Goal: Task Accomplishment & Management: Use online tool/utility

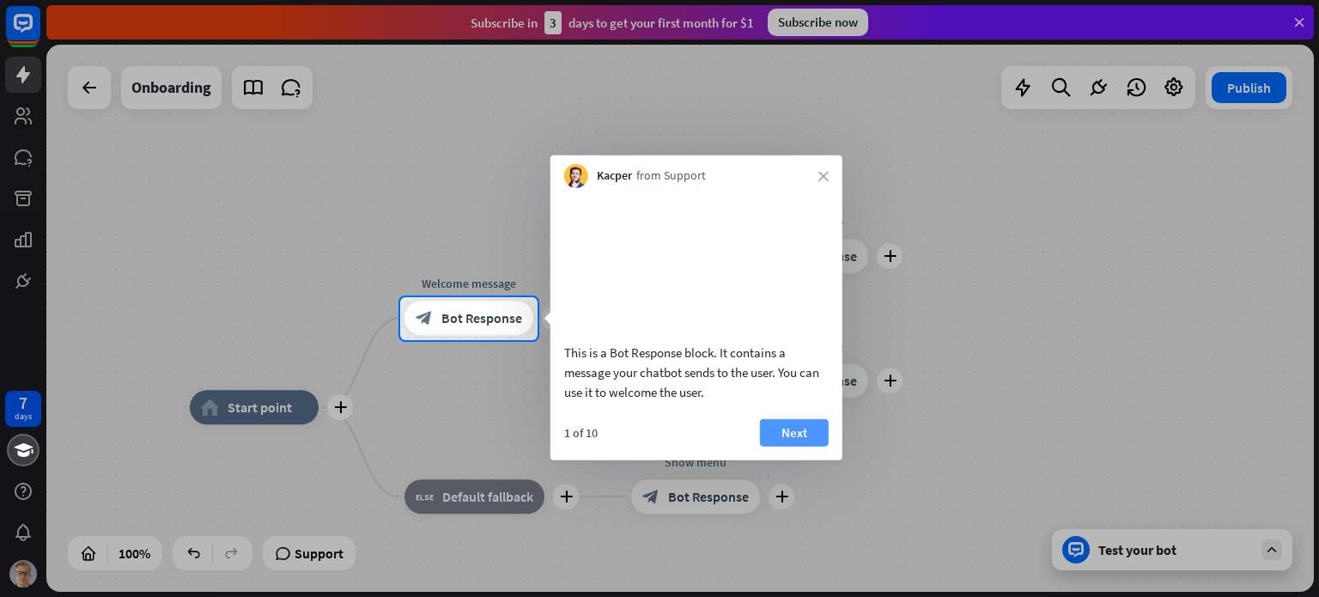
click at [790, 443] on button "Next" at bounding box center [794, 431] width 69 height 27
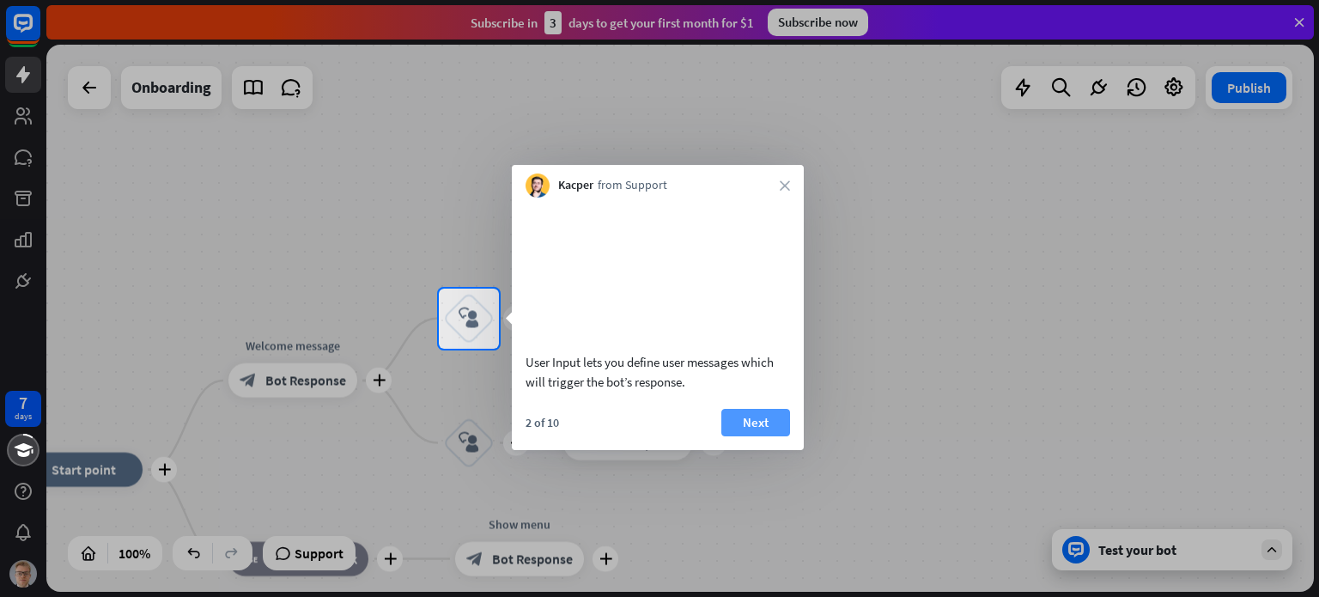
click at [769, 436] on button "Next" at bounding box center [755, 422] width 69 height 27
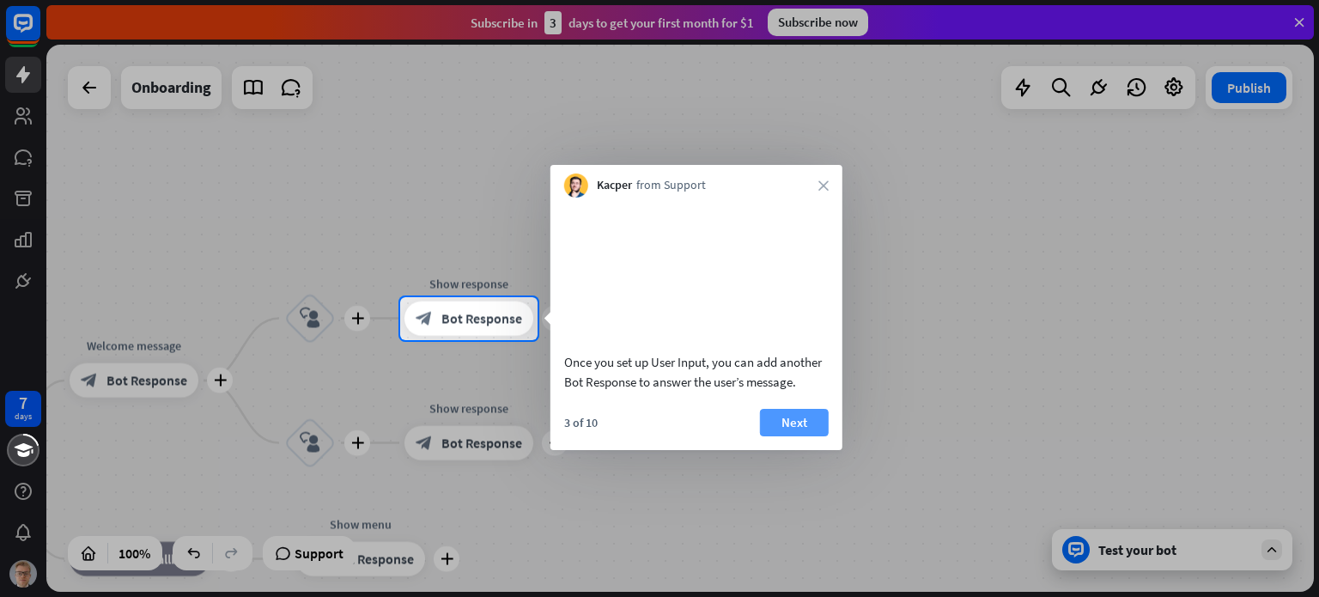
click at [779, 436] on button "Next" at bounding box center [794, 422] width 69 height 27
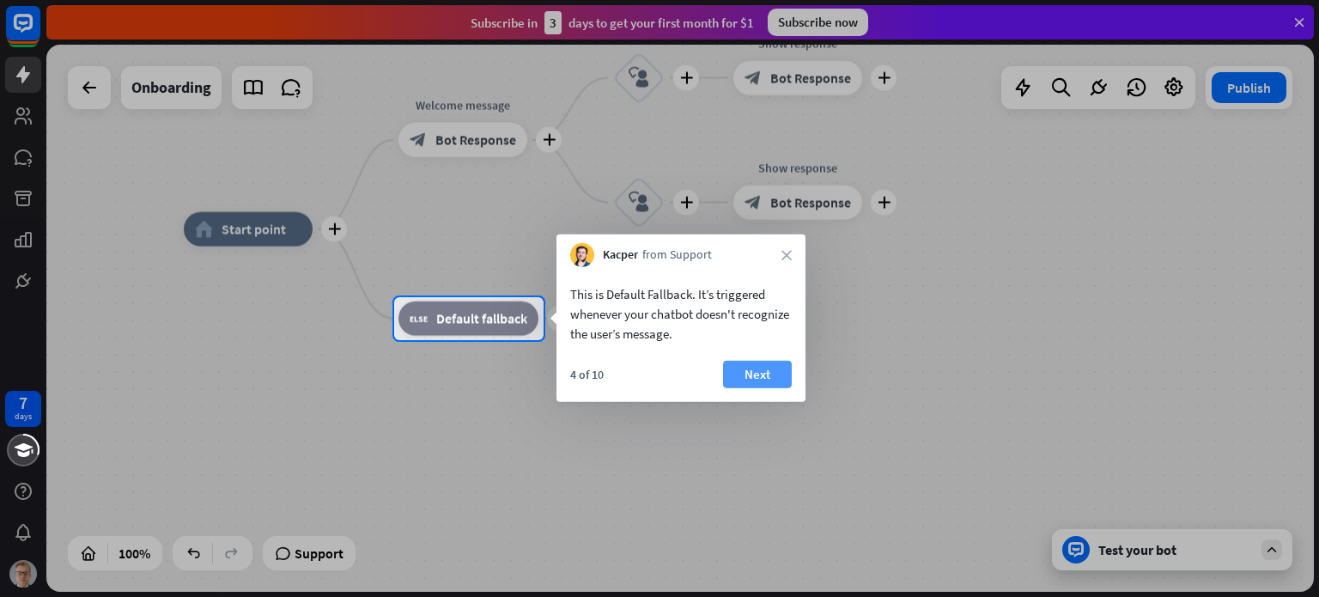
click at [790, 380] on button "Next" at bounding box center [757, 374] width 69 height 27
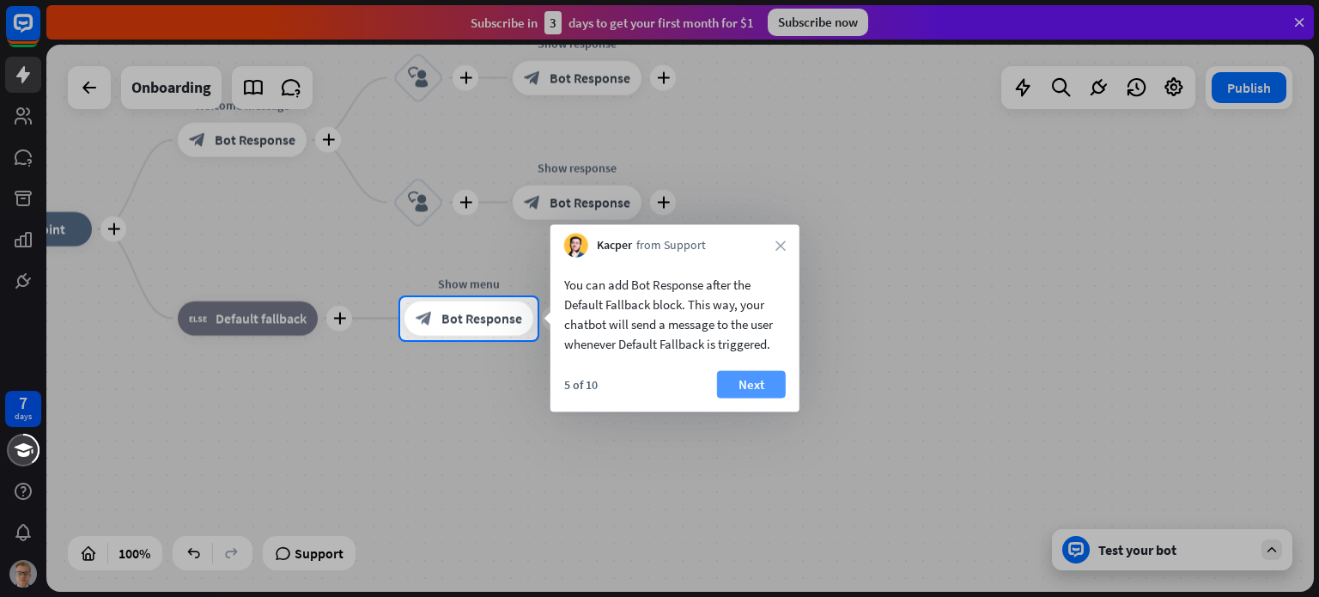
click at [744, 382] on button "Next" at bounding box center [751, 384] width 69 height 27
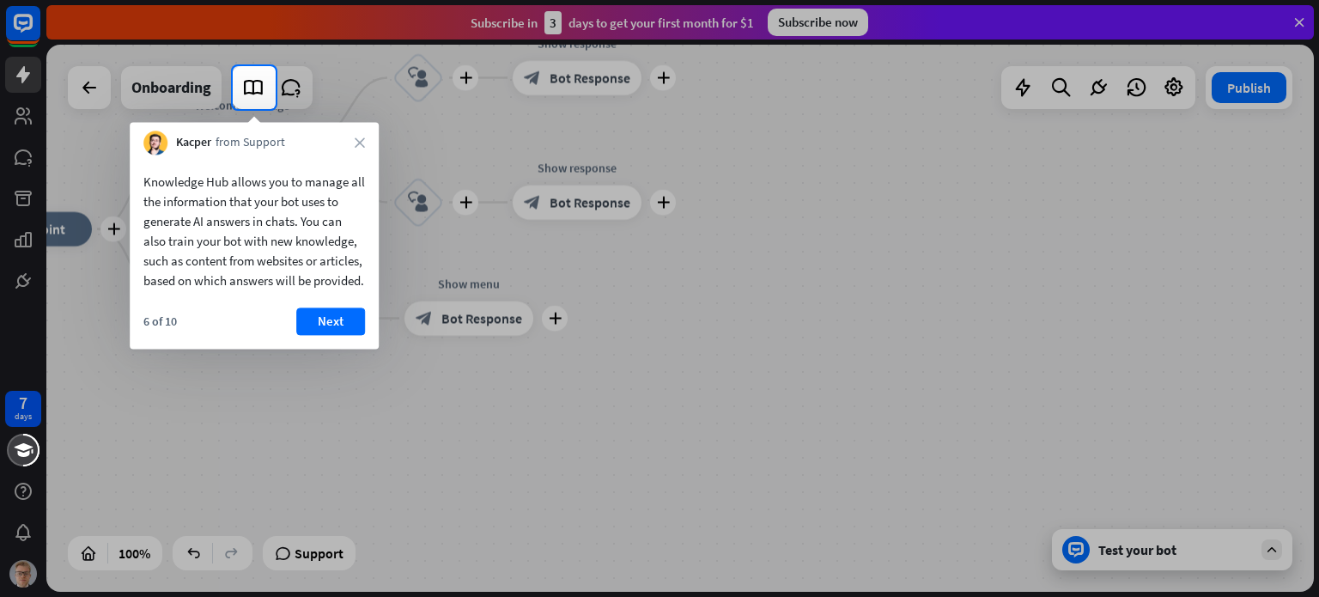
click at [353, 153] on div "Kacper from Support close" at bounding box center [254, 138] width 249 height 33
click at [359, 147] on icon "close" at bounding box center [360, 142] width 10 height 10
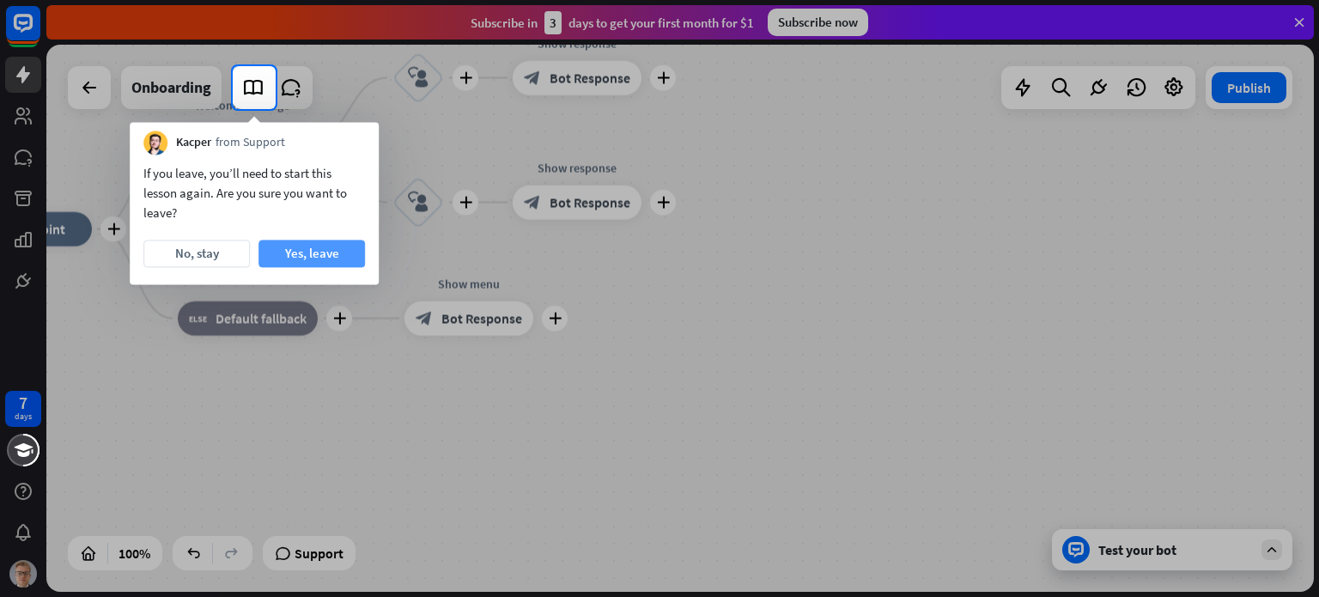
click at [285, 255] on button "Yes, leave" at bounding box center [312, 253] width 106 height 27
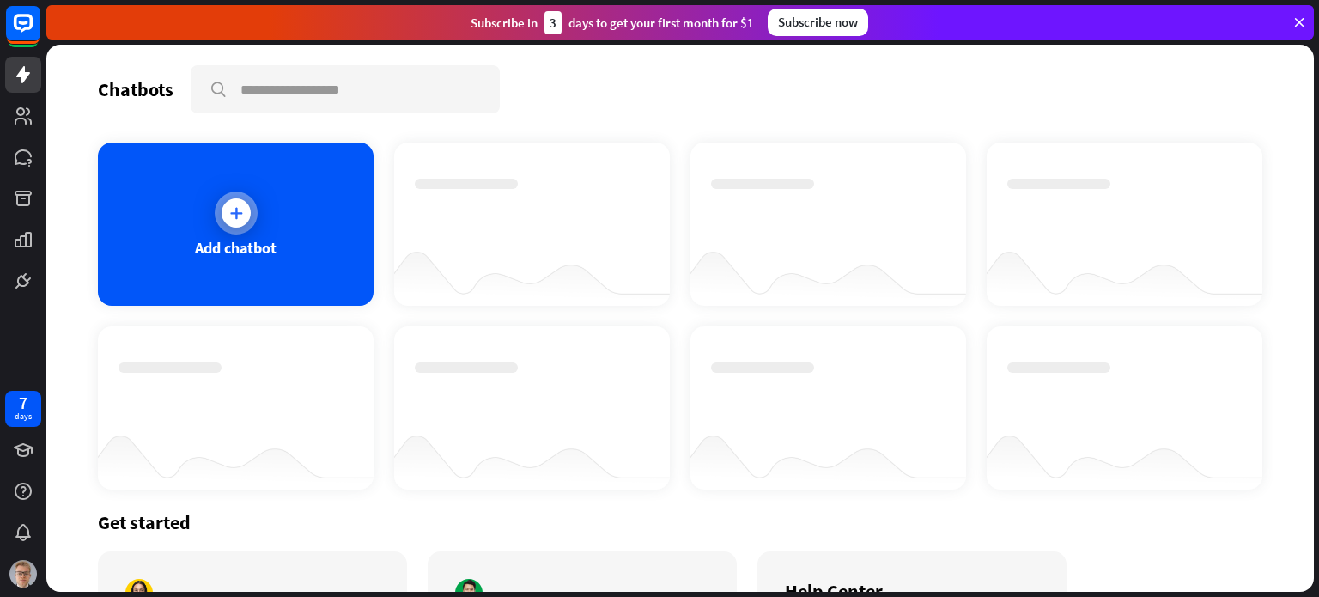
click at [230, 211] on icon at bounding box center [236, 212] width 17 height 17
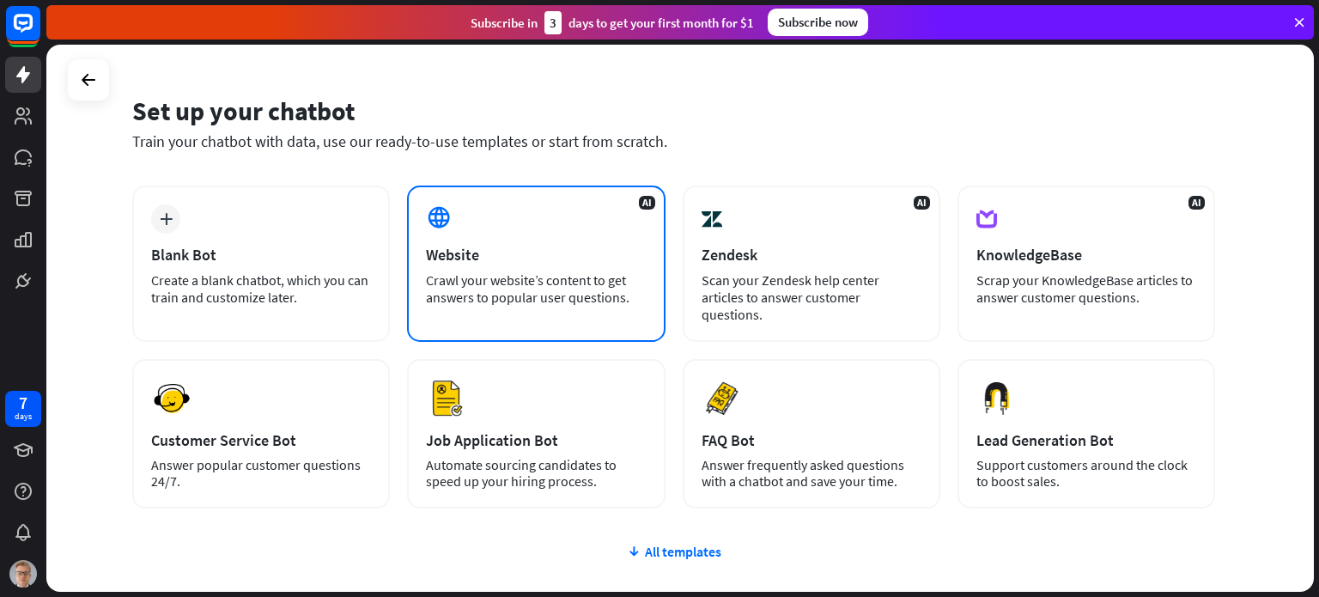
scroll to position [43, 0]
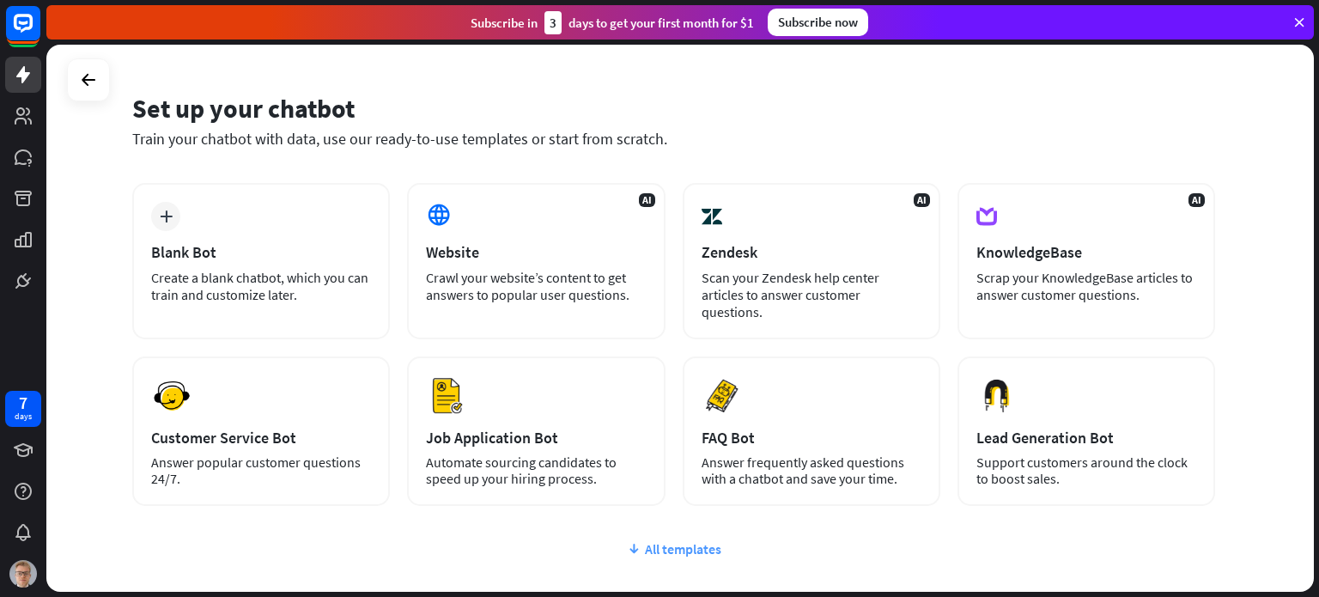
click at [667, 540] on div "All templates" at bounding box center [673, 548] width 1083 height 17
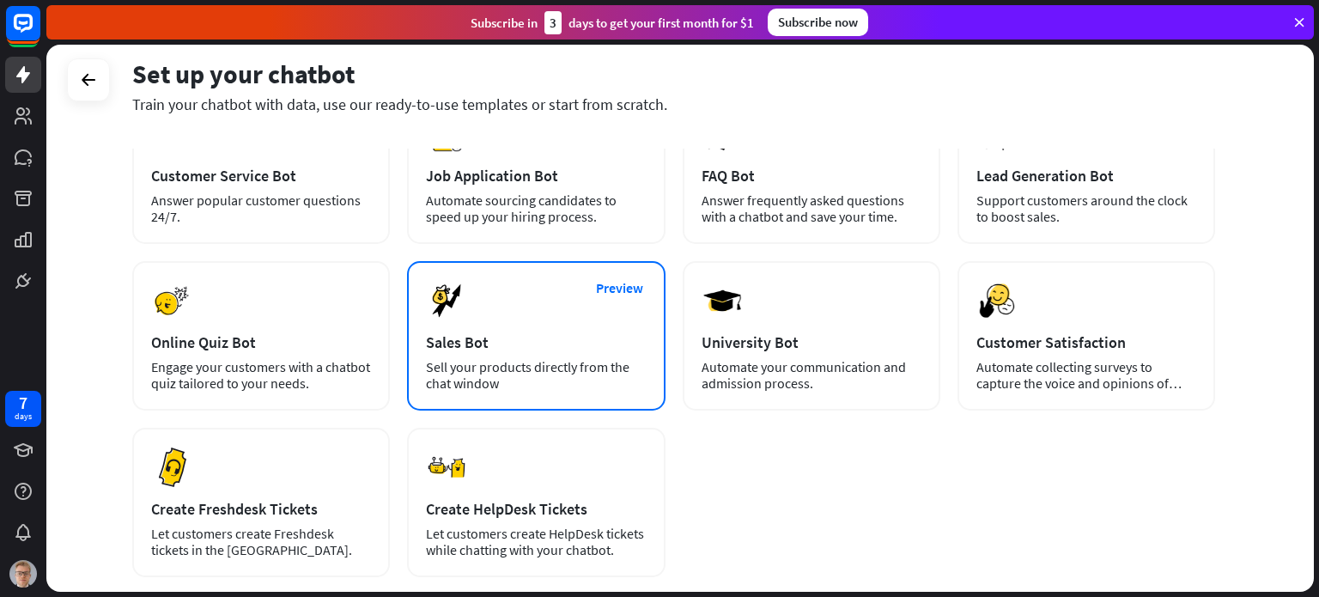
scroll to position [304, 0]
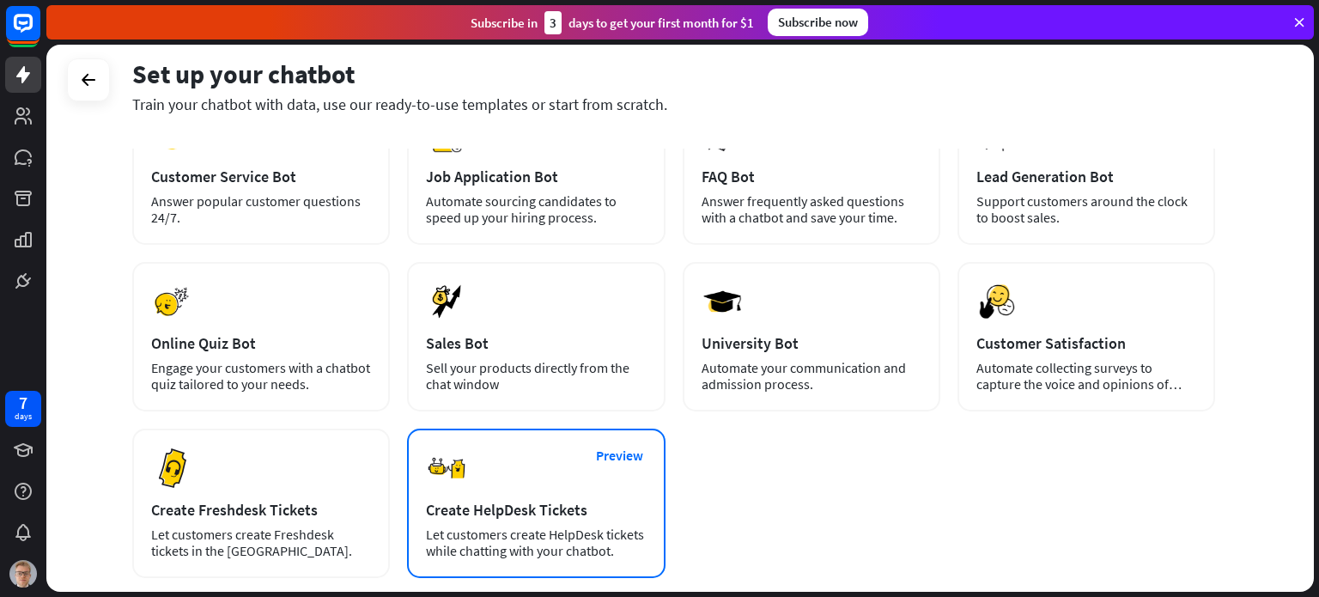
click at [534, 441] on div "Preview Create HelpDesk Tickets Let customers create HelpDesk tickets while cha…" at bounding box center [536, 503] width 258 height 149
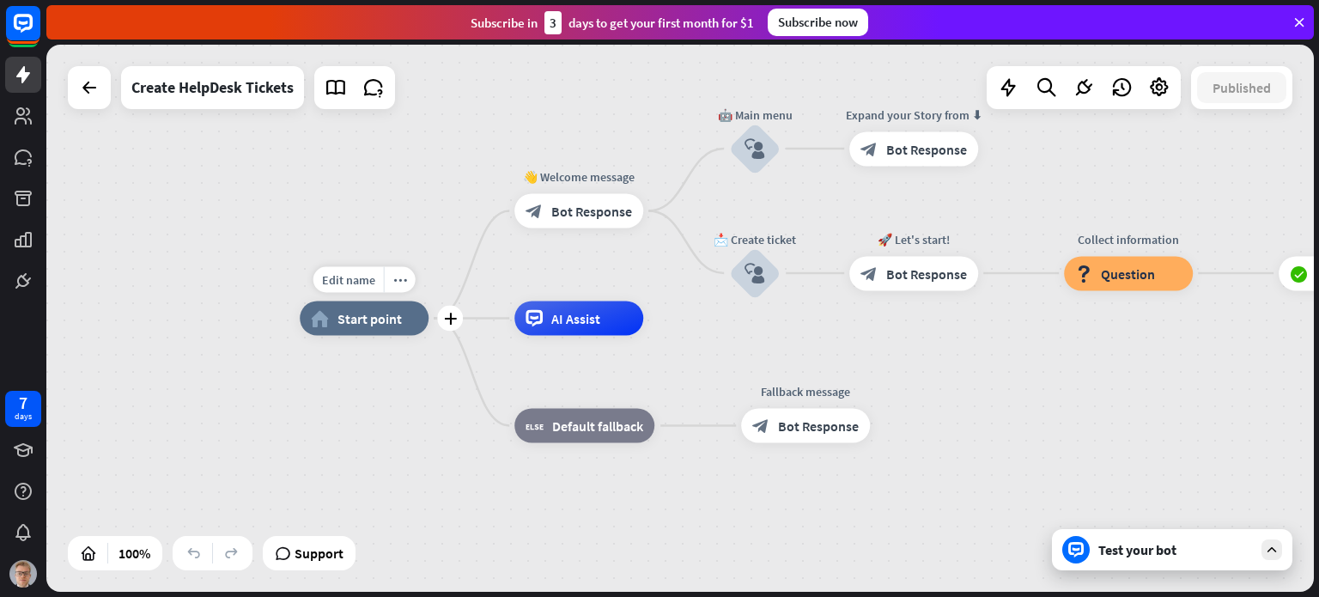
click at [411, 327] on div "home_2 Start point" at bounding box center [364, 318] width 129 height 34
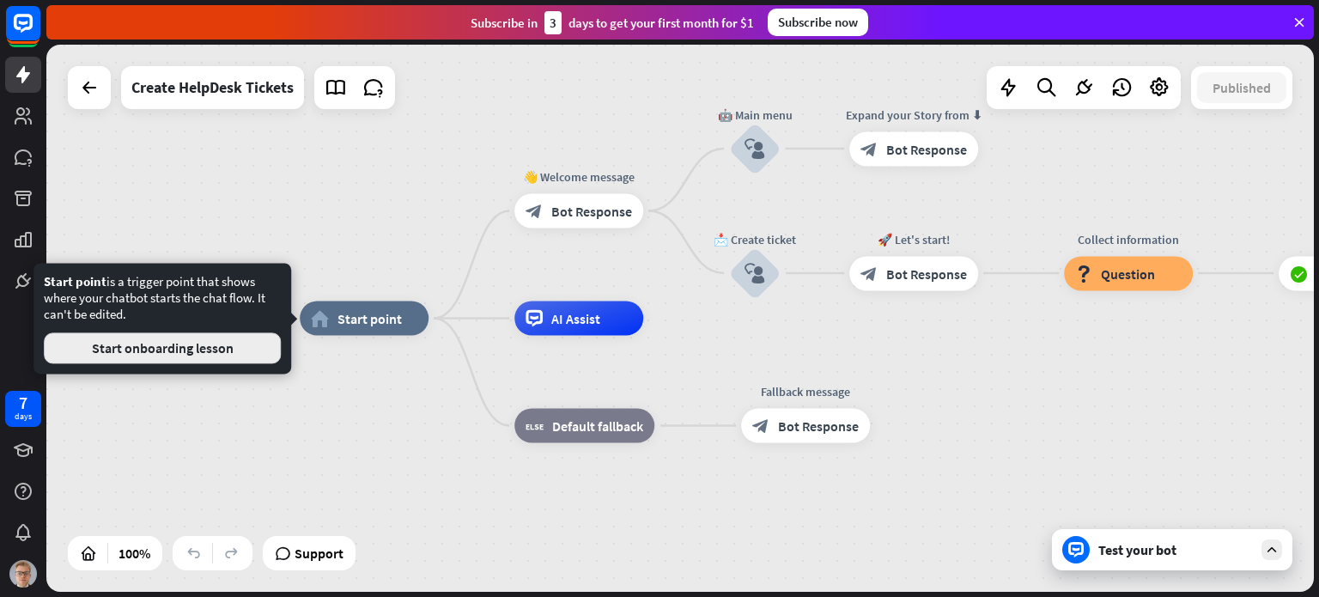
click at [273, 341] on button "Start onboarding lesson" at bounding box center [162, 347] width 237 height 31
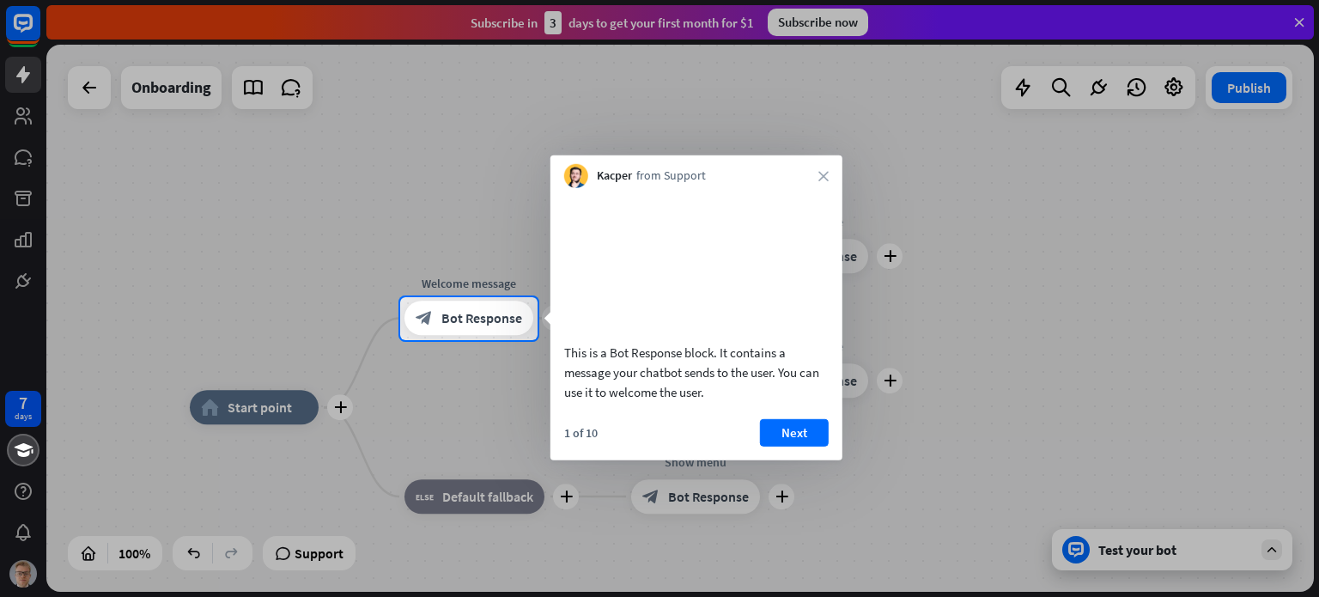
click at [829, 447] on div "1 of 10 Next" at bounding box center [697, 438] width 292 height 41
click at [812, 446] on button "Next" at bounding box center [794, 431] width 69 height 27
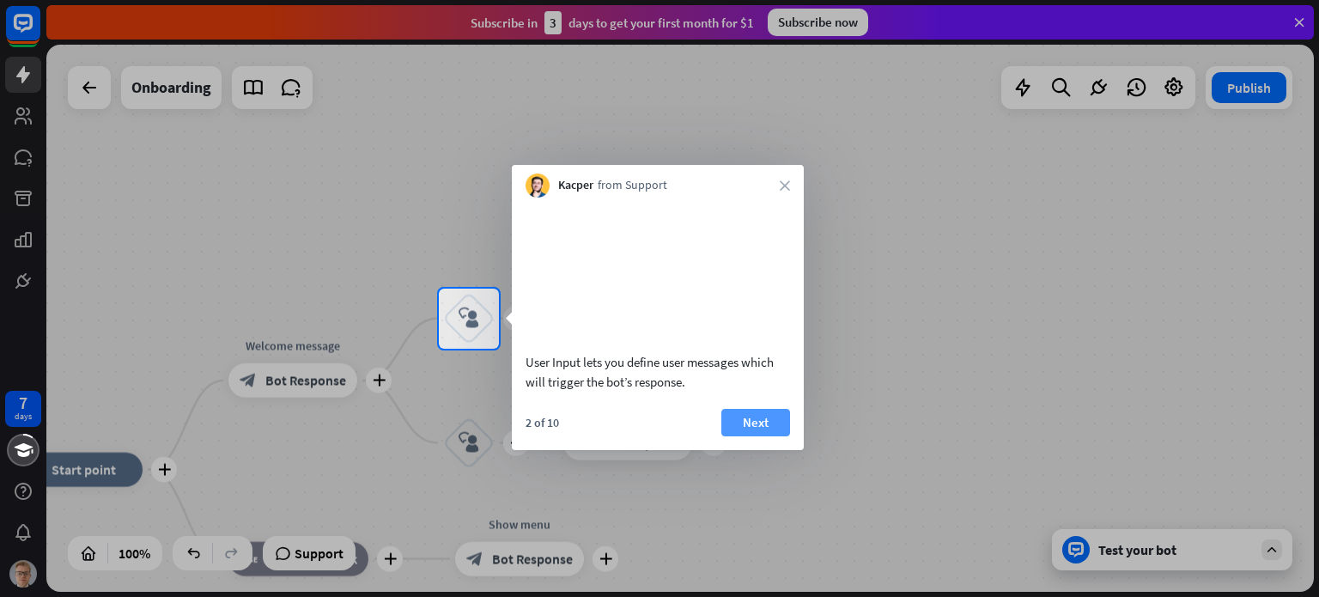
click at [785, 436] on button "Next" at bounding box center [755, 422] width 69 height 27
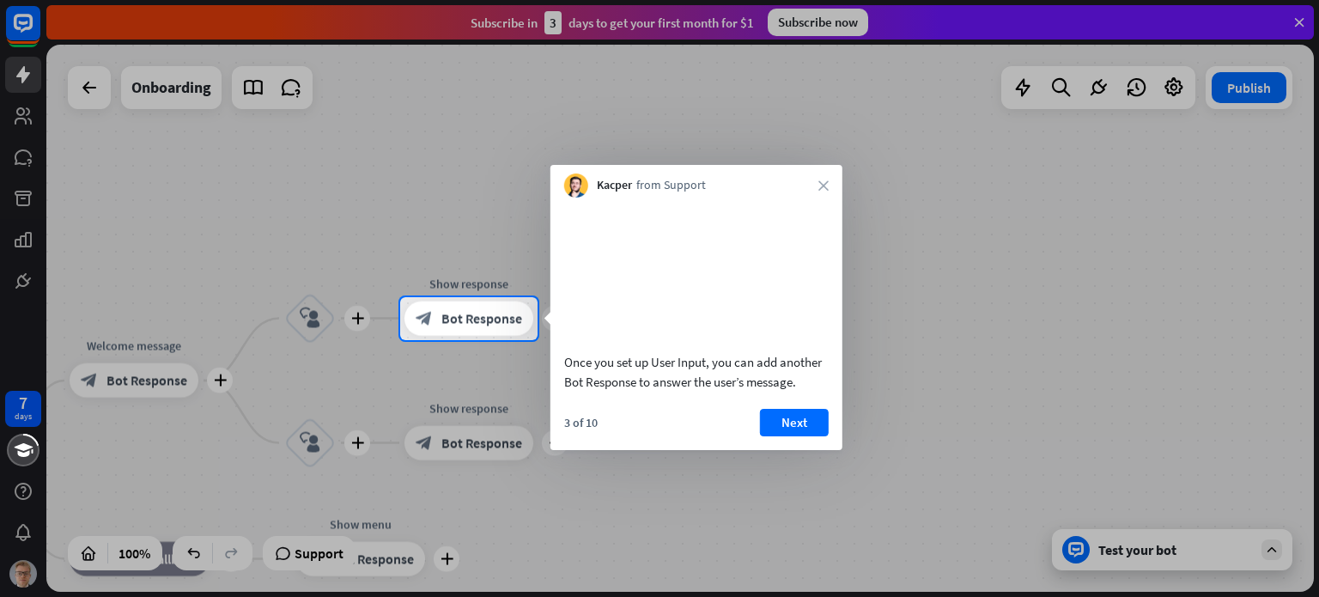
click at [764, 436] on button "Next" at bounding box center [794, 422] width 69 height 27
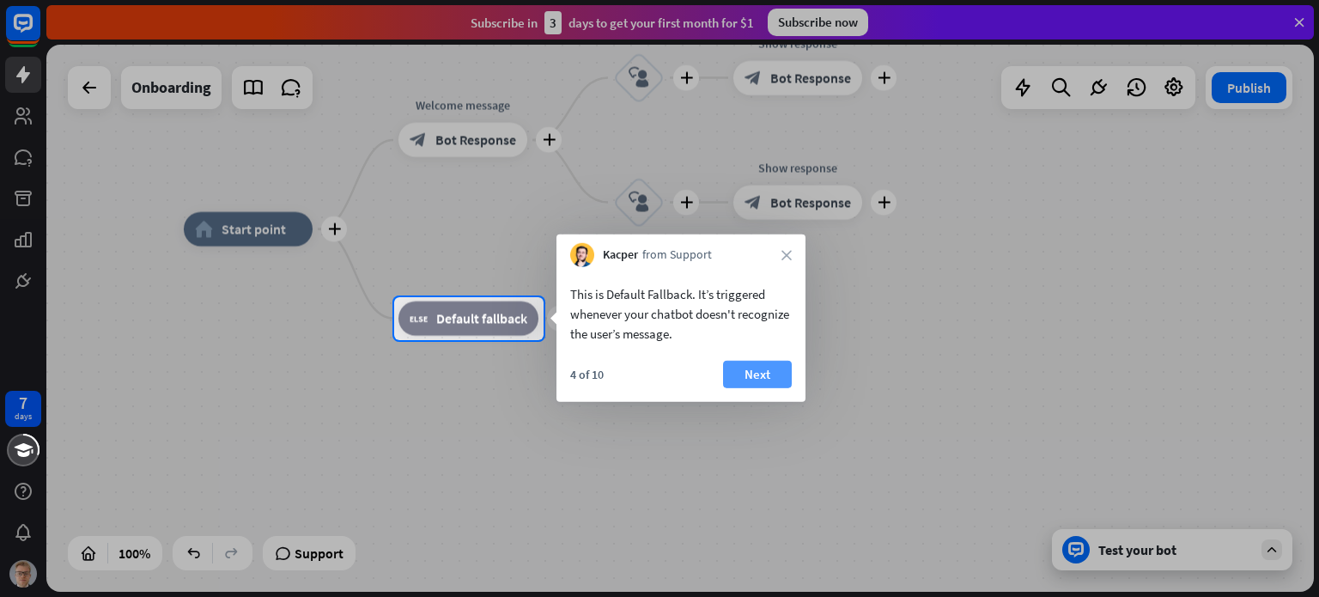
click at [756, 380] on button "Next" at bounding box center [757, 374] width 69 height 27
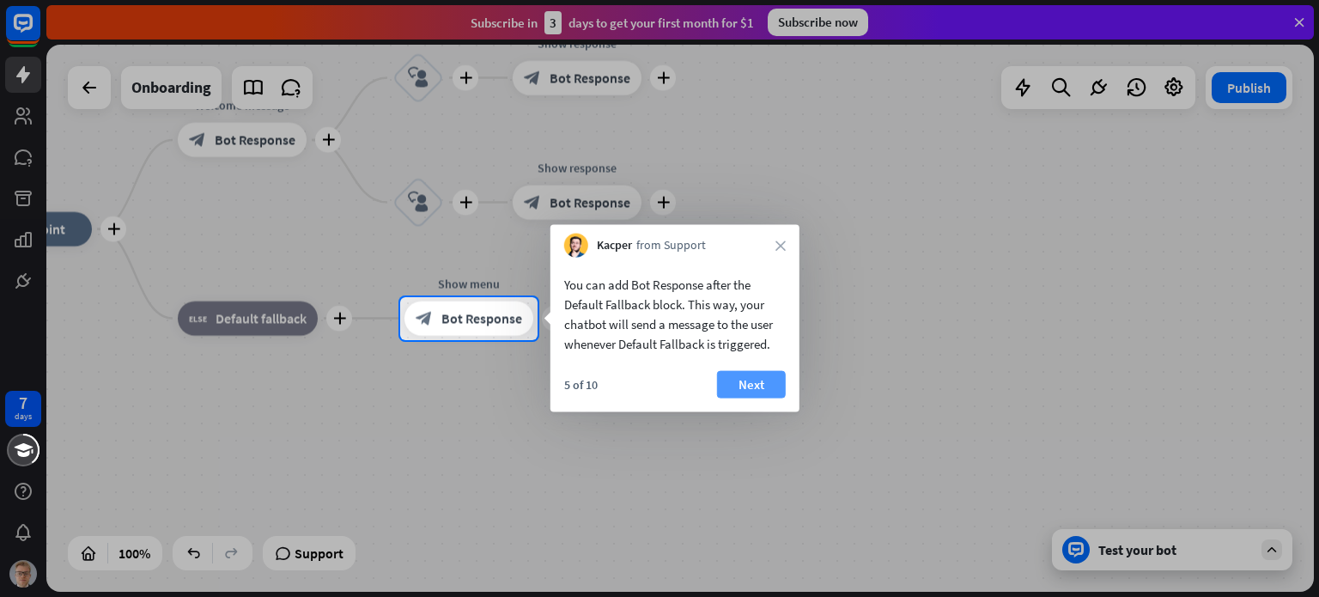
click at [751, 380] on button "Next" at bounding box center [751, 384] width 69 height 27
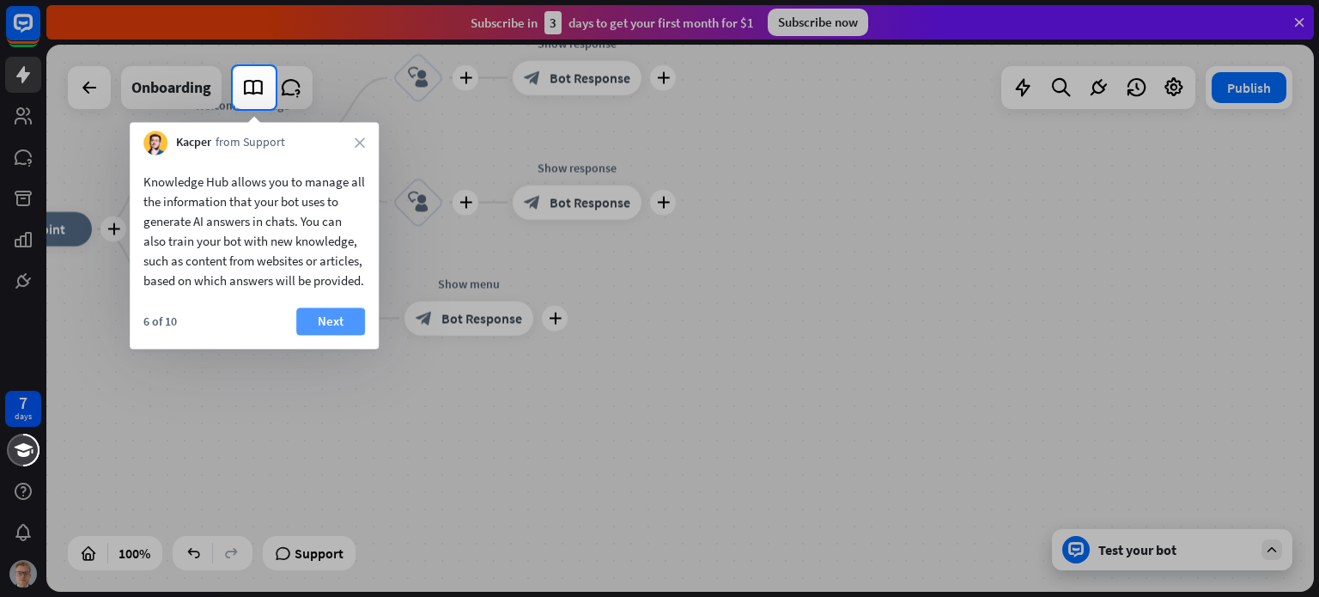
click at [331, 335] on button "Next" at bounding box center [330, 320] width 69 height 27
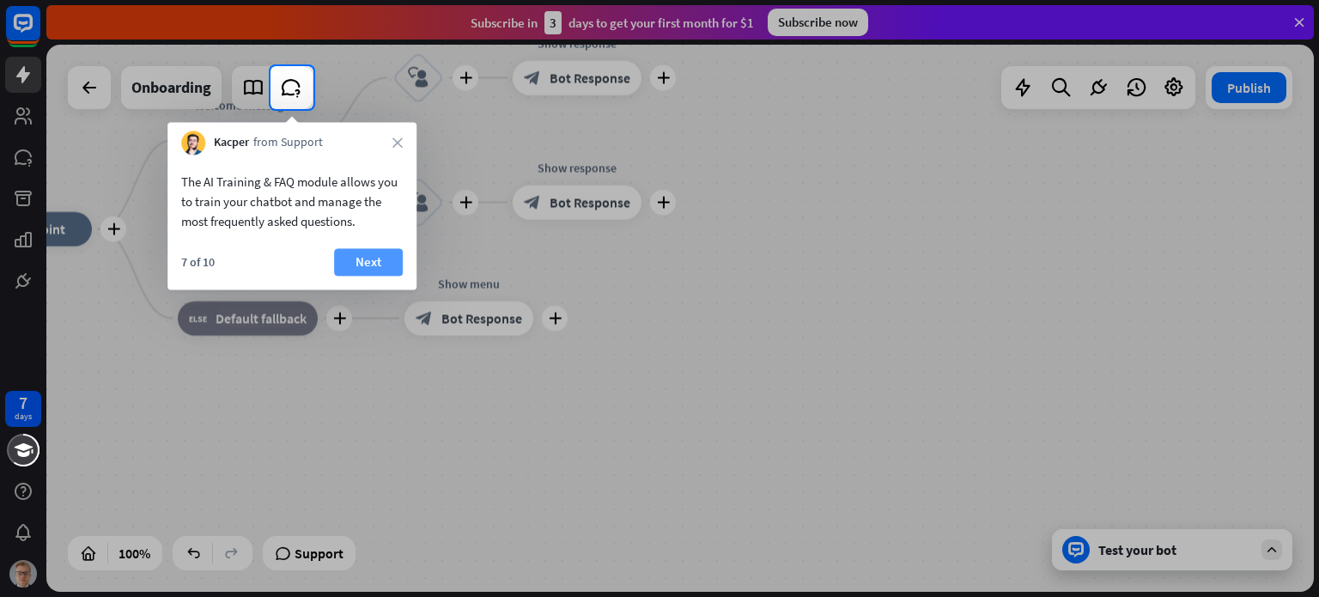
click at [354, 269] on button "Next" at bounding box center [368, 261] width 69 height 27
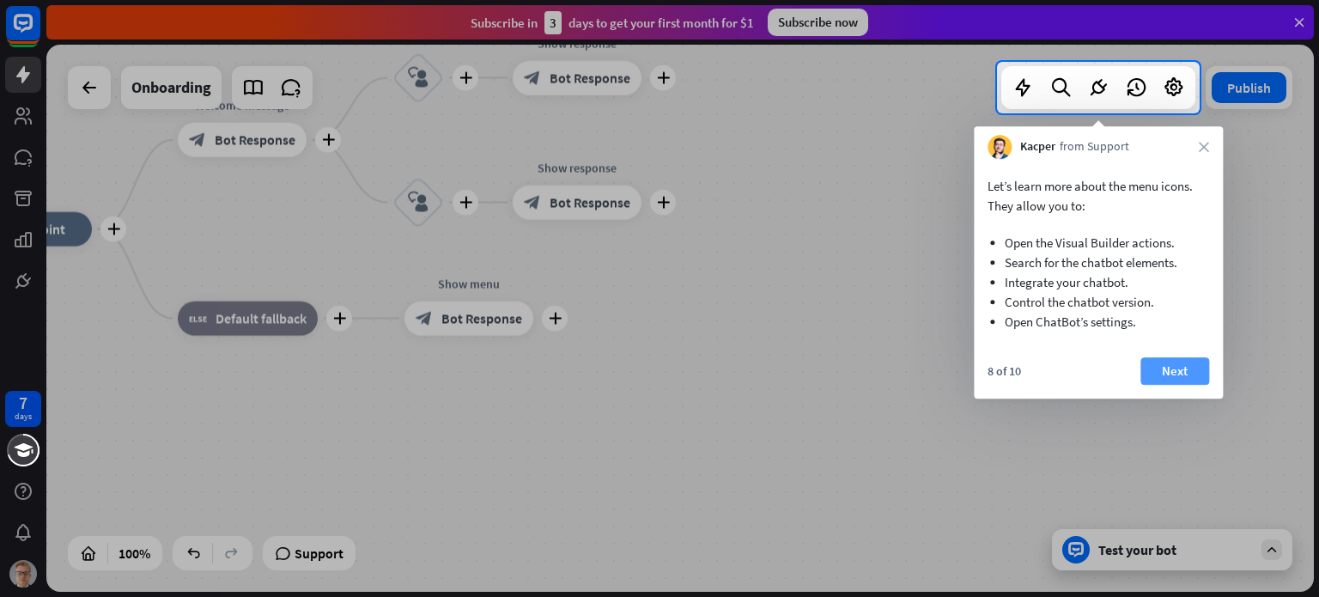
click at [1147, 373] on button "Next" at bounding box center [1175, 370] width 69 height 27
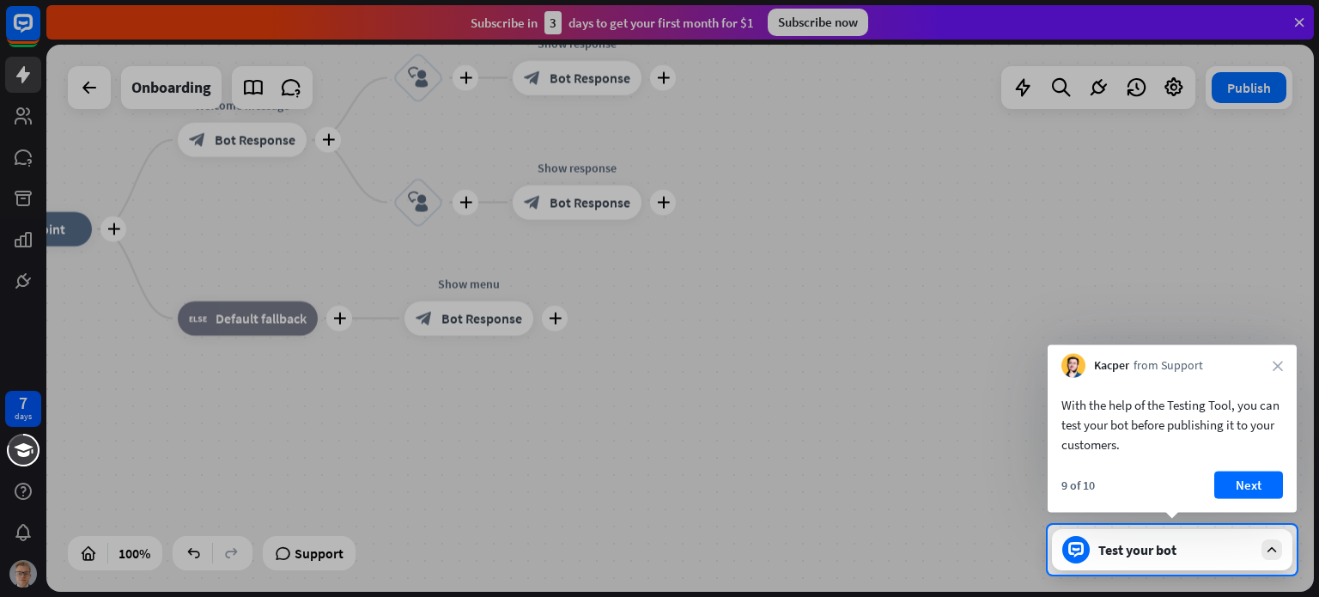
click at [748, 248] on div at bounding box center [659, 262] width 1319 height 525
click at [1242, 489] on button "Next" at bounding box center [1248, 484] width 69 height 27
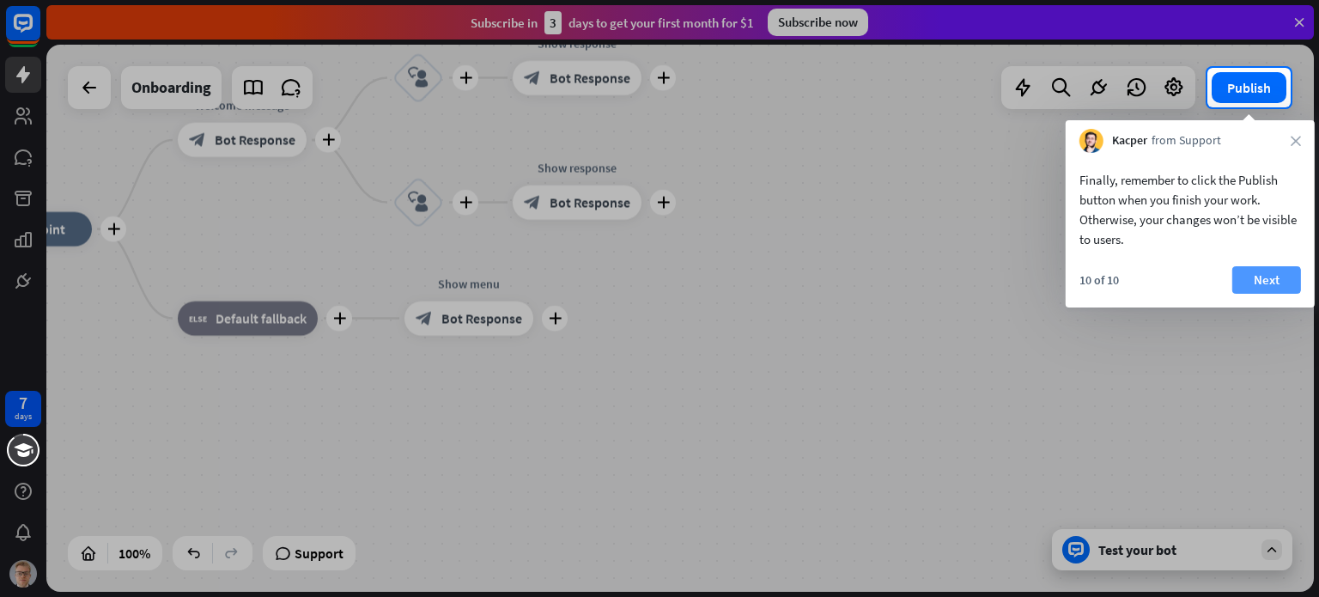
click at [1249, 276] on button "Next" at bounding box center [1266, 279] width 69 height 27
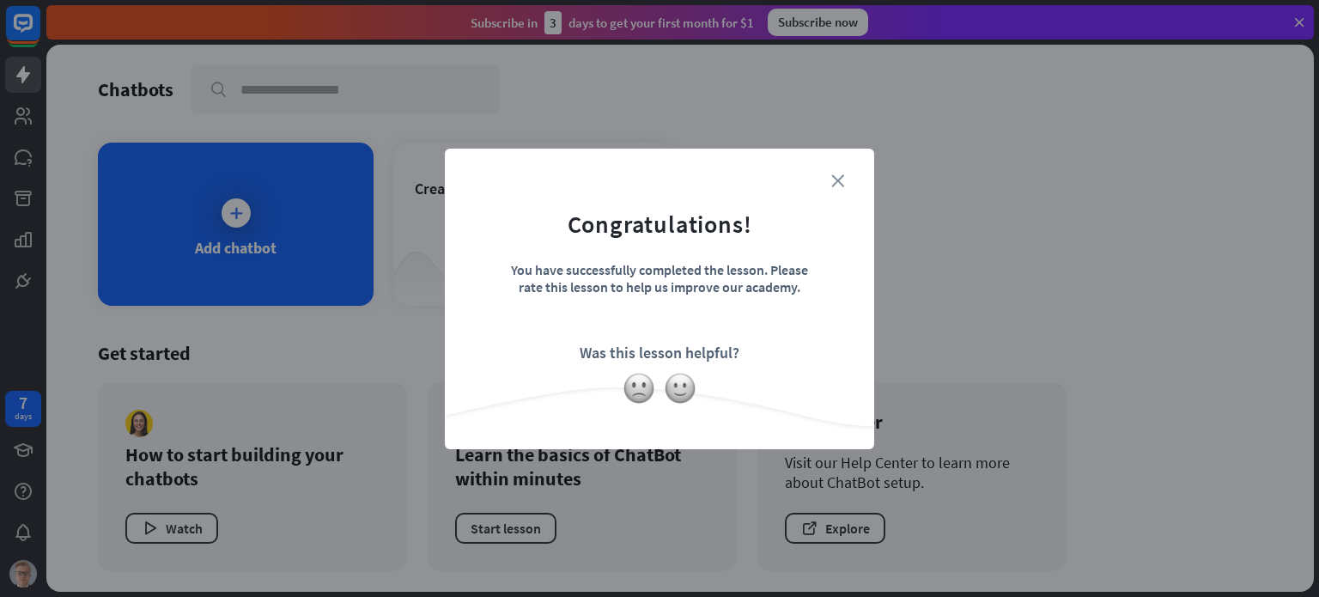
click at [837, 174] on icon "close" at bounding box center [837, 180] width 13 height 13
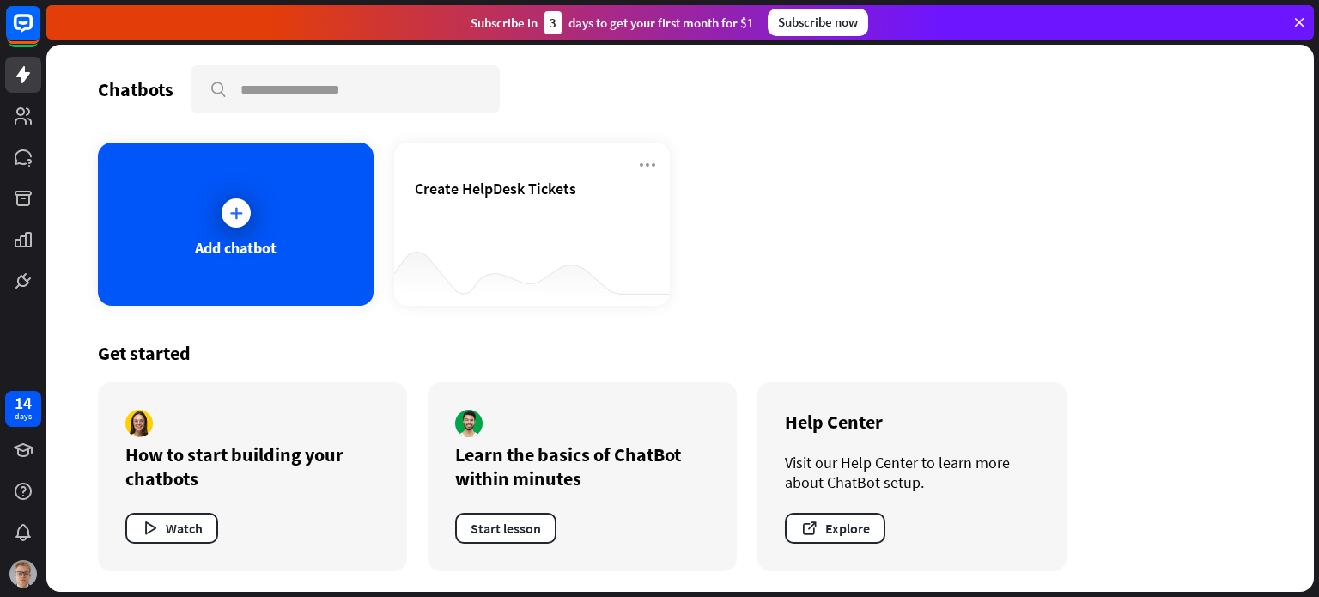
click at [642, 314] on div "Chatbots search Add chatbot Create HelpDesk Tickets Get started How to start bu…" at bounding box center [680, 318] width 1268 height 547
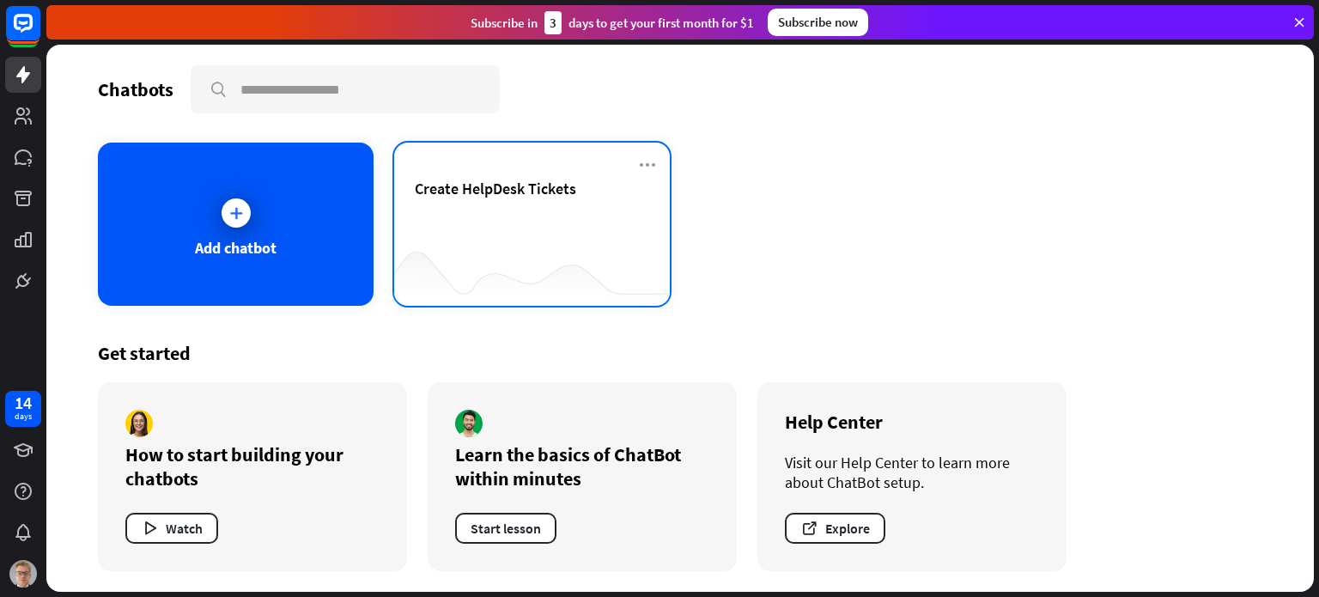
click at [618, 209] on div "Create HelpDesk Tickets" at bounding box center [532, 209] width 234 height 60
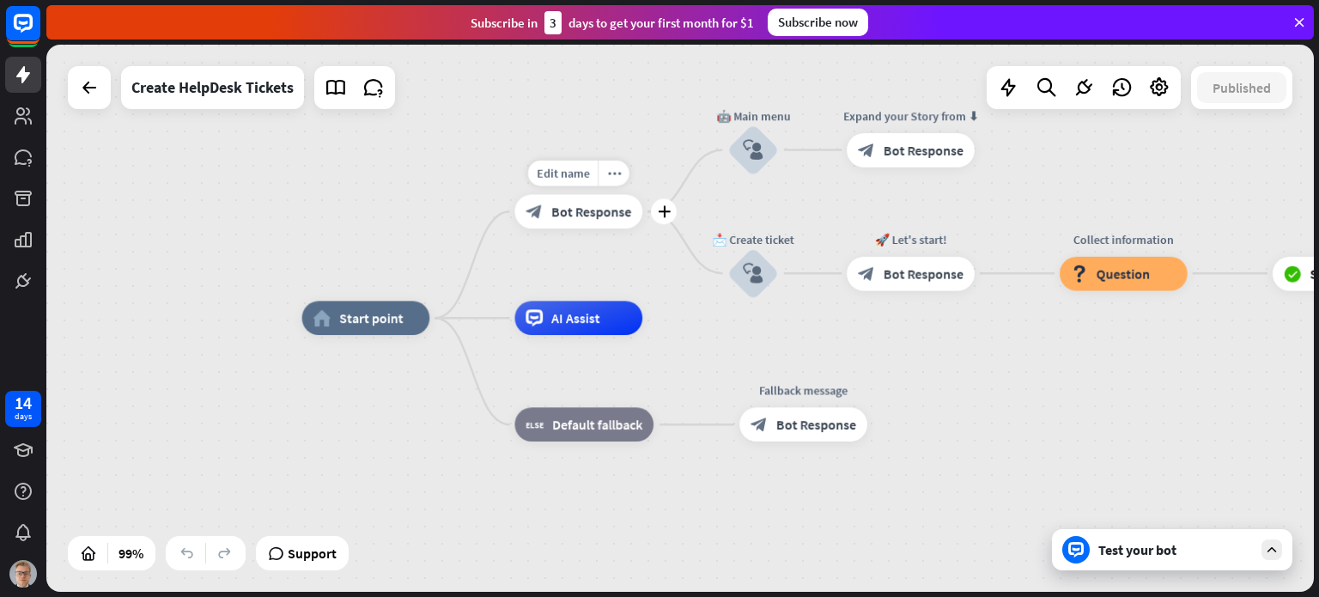
click at [566, 210] on span "Bot Response" at bounding box center [591, 211] width 80 height 17
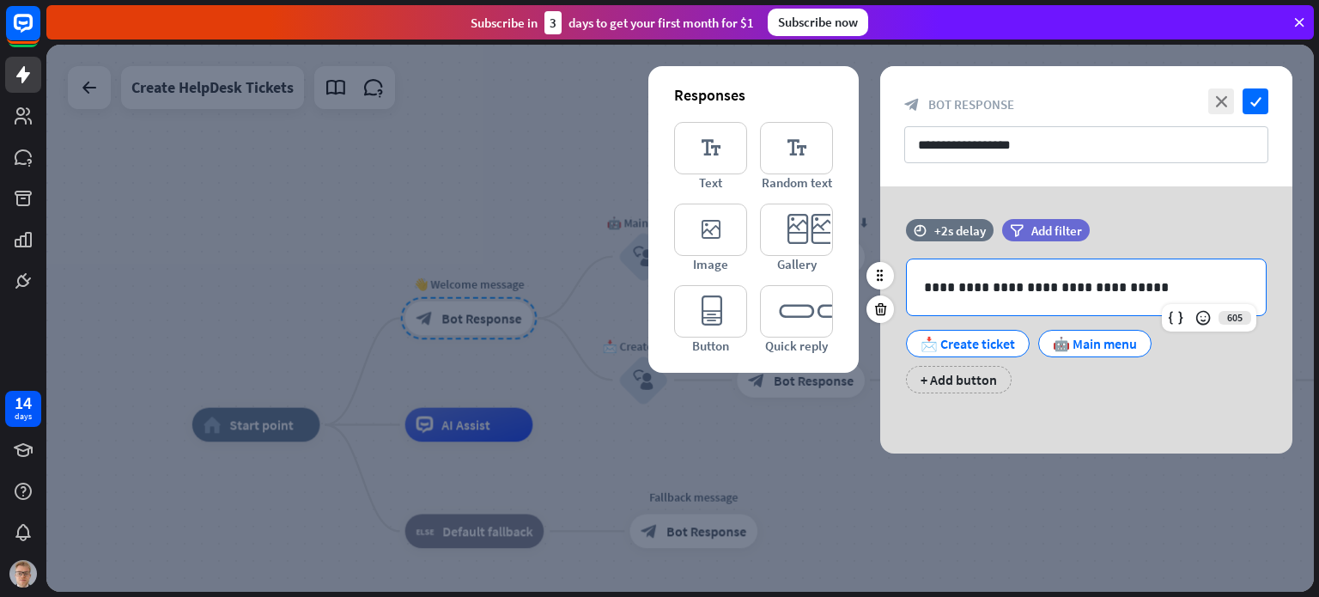
click at [1068, 295] on p "**********" at bounding box center [1086, 287] width 325 height 21
click at [1087, 301] on div "**********" at bounding box center [1086, 287] width 359 height 56
click at [985, 332] on div "📩 Create ticket" at bounding box center [968, 344] width 94 height 26
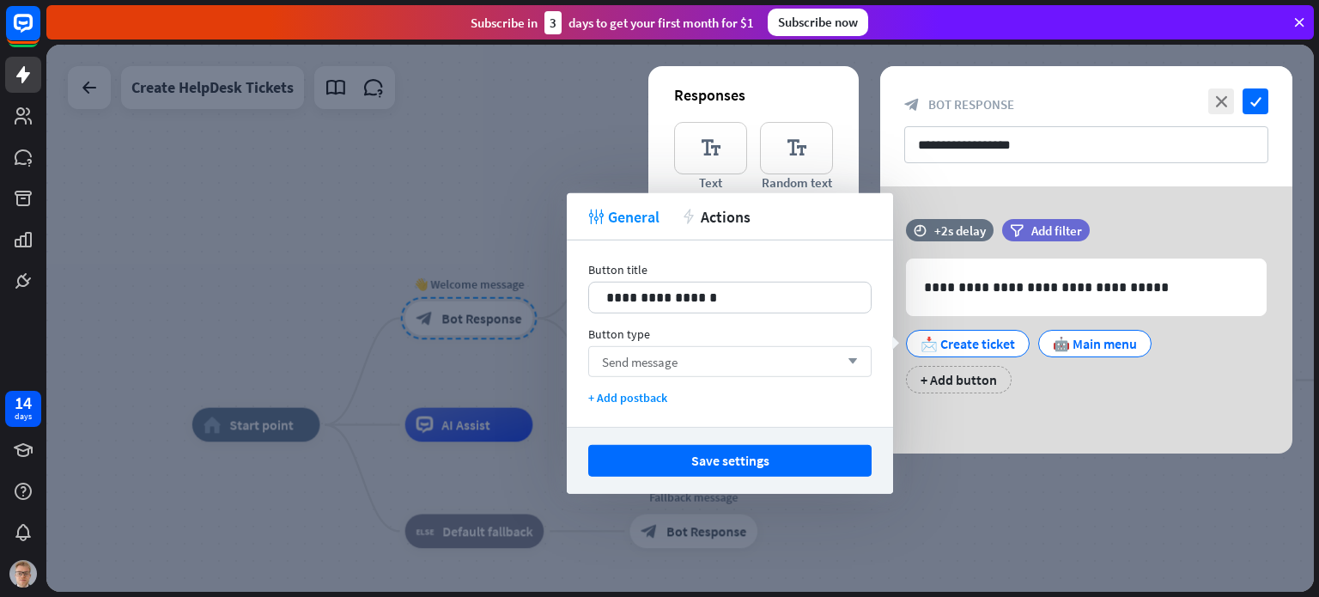
click at [804, 364] on div "Send message arrow_down" at bounding box center [729, 361] width 283 height 31
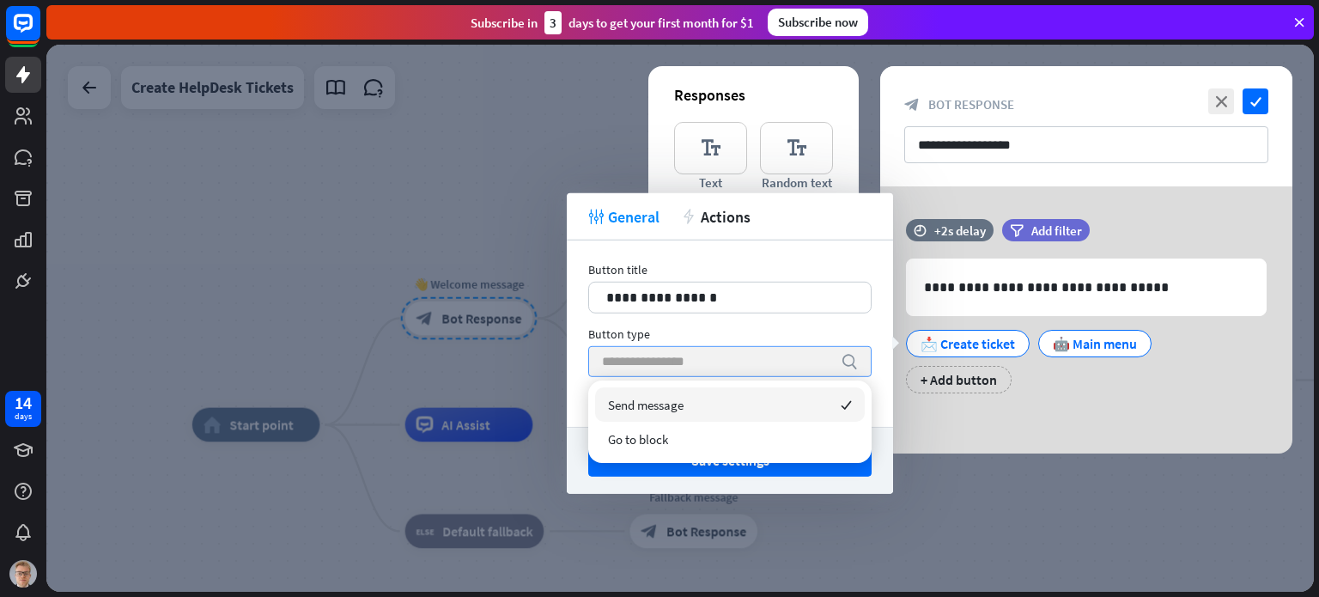
click at [794, 367] on input "search" at bounding box center [717, 361] width 230 height 29
click at [861, 365] on div "search" at bounding box center [729, 361] width 283 height 31
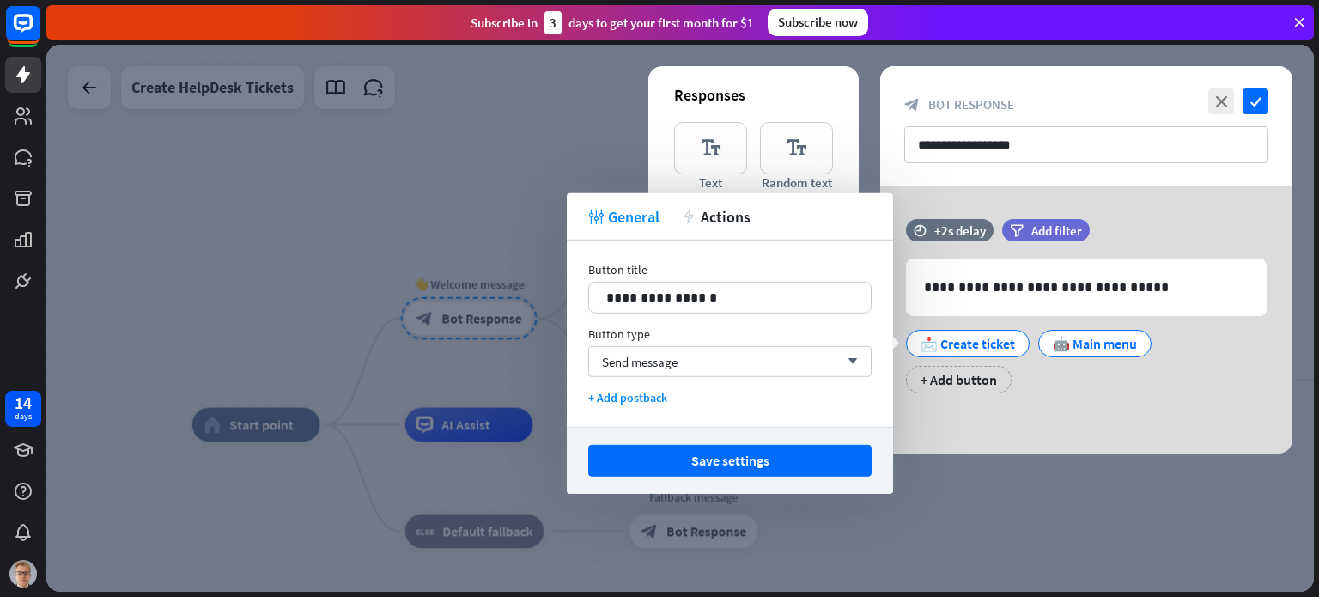
click at [1020, 412] on div "**********" at bounding box center [1086, 319] width 412 height 267
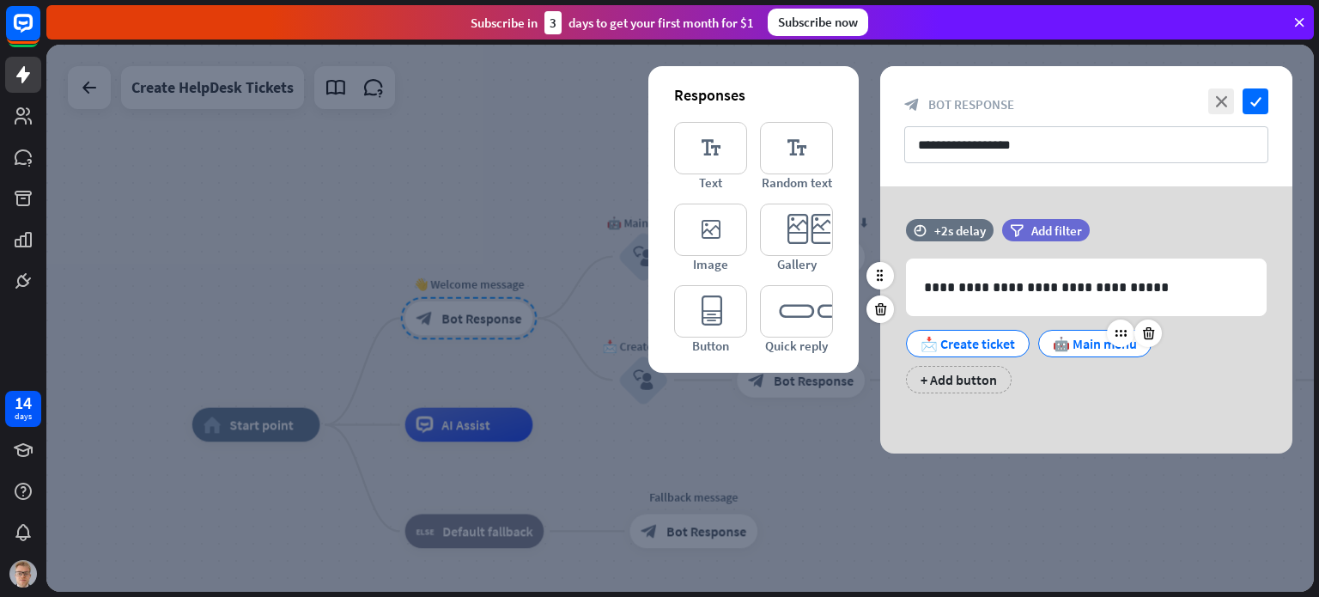
click at [1104, 344] on div "🤖 Main menu" at bounding box center [1095, 344] width 84 height 26
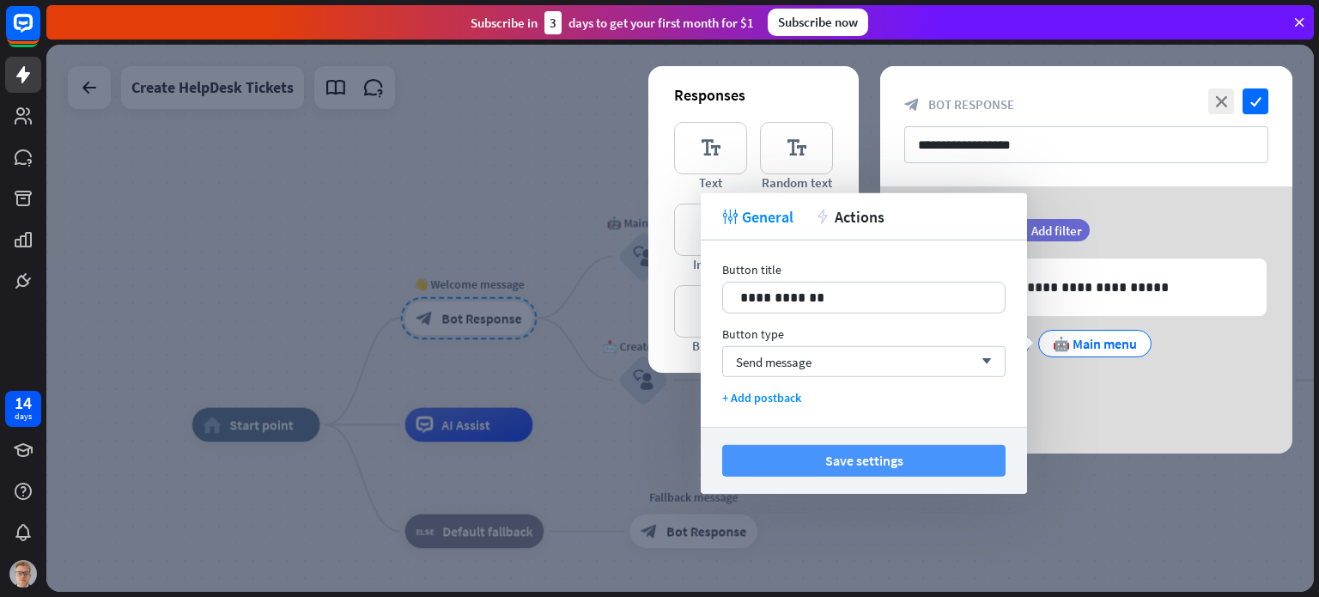
click at [969, 453] on button "Save settings" at bounding box center [863, 461] width 283 height 32
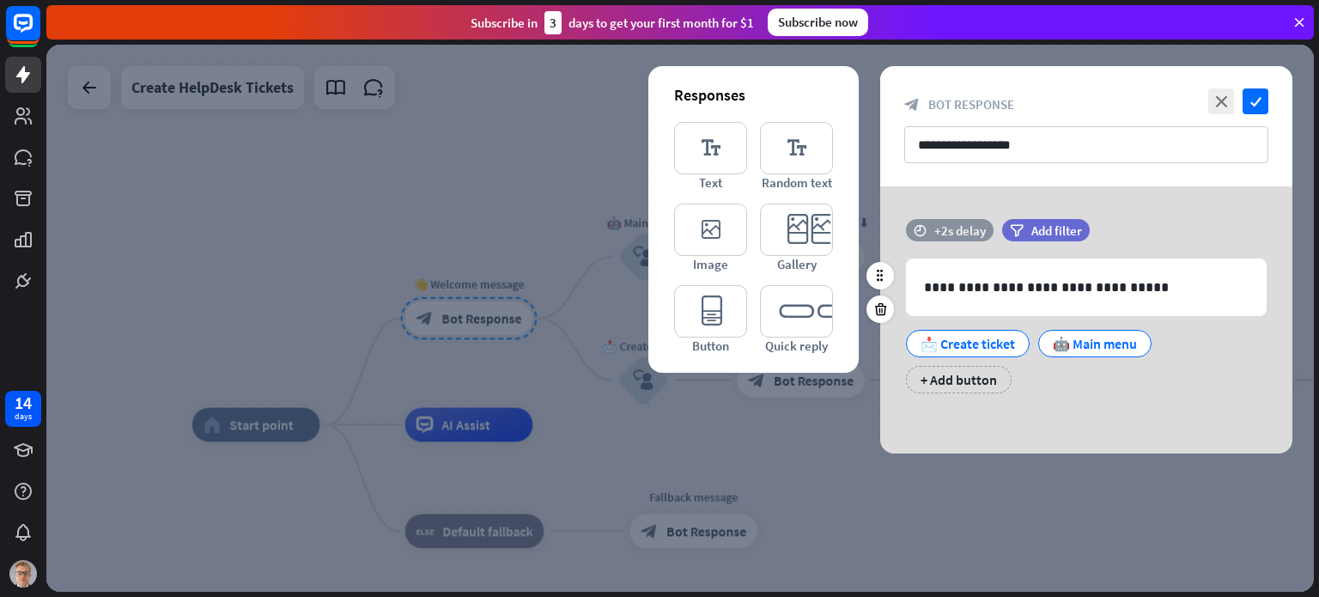
click at [941, 220] on div "time +2s delay" at bounding box center [950, 230] width 88 height 22
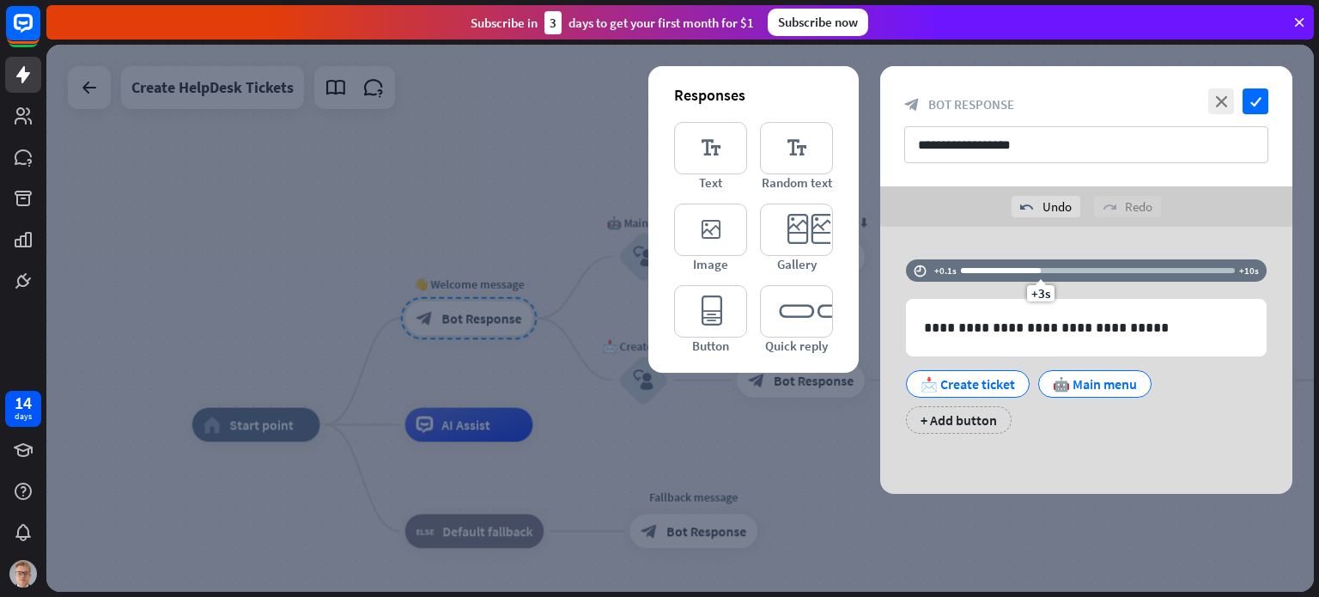
drag, startPoint x: 1006, startPoint y: 246, endPoint x: 1040, endPoint y: 253, distance: 35.0
click at [1040, 253] on div "**********" at bounding box center [1086, 360] width 412 height 267
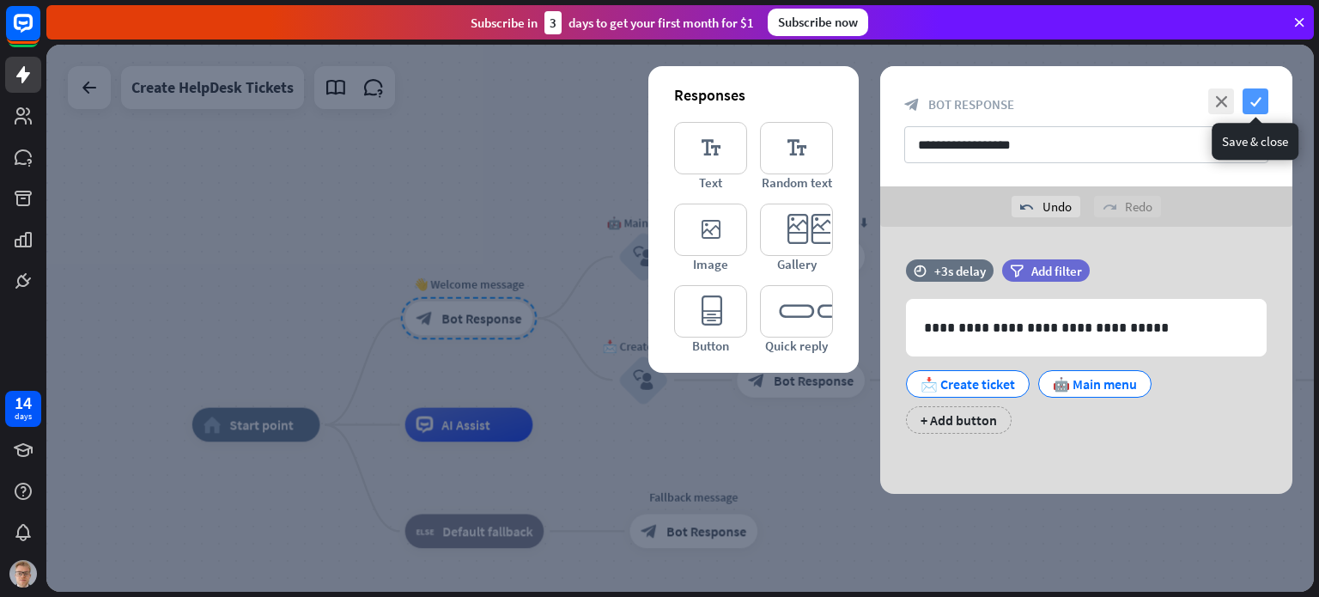
click at [1254, 99] on icon "check" at bounding box center [1256, 101] width 26 height 26
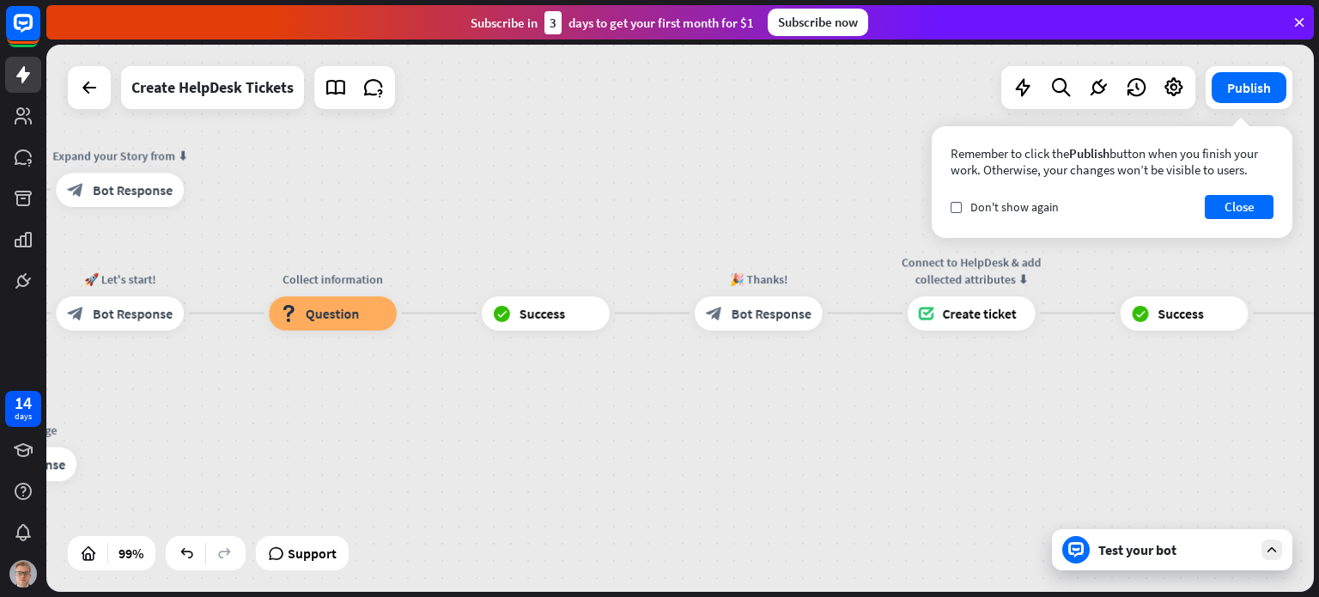
drag, startPoint x: 1034, startPoint y: 310, endPoint x: 353, endPoint y: 243, distance: 684.3
click at [353, 243] on div "home_2 Start point 👋 Welcome message block_bot_response Bot Response 🤖 Main men…" at bounding box center [680, 318] width 1268 height 547
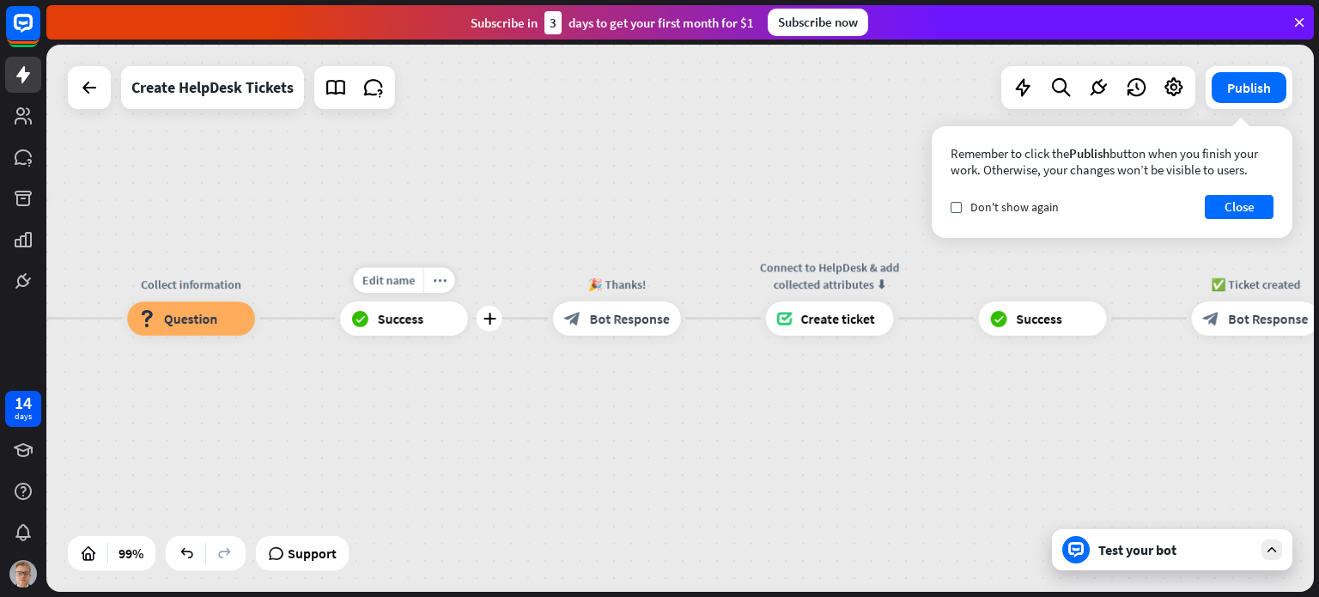
drag, startPoint x: 611, startPoint y: 350, endPoint x: 471, endPoint y: 354, distance: 140.9
click at [468, 336] on div "Edit name more_horiz plus block_success Success" at bounding box center [404, 318] width 128 height 34
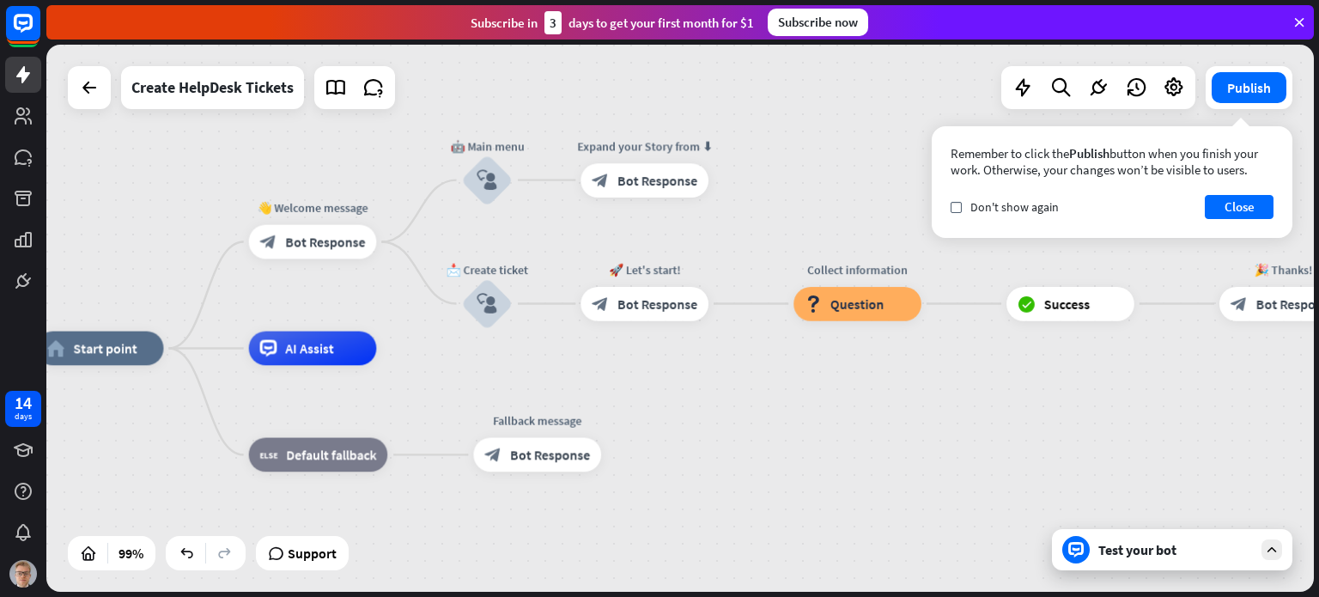
drag, startPoint x: 447, startPoint y: 396, endPoint x: 1141, endPoint y: 388, distance: 694.0
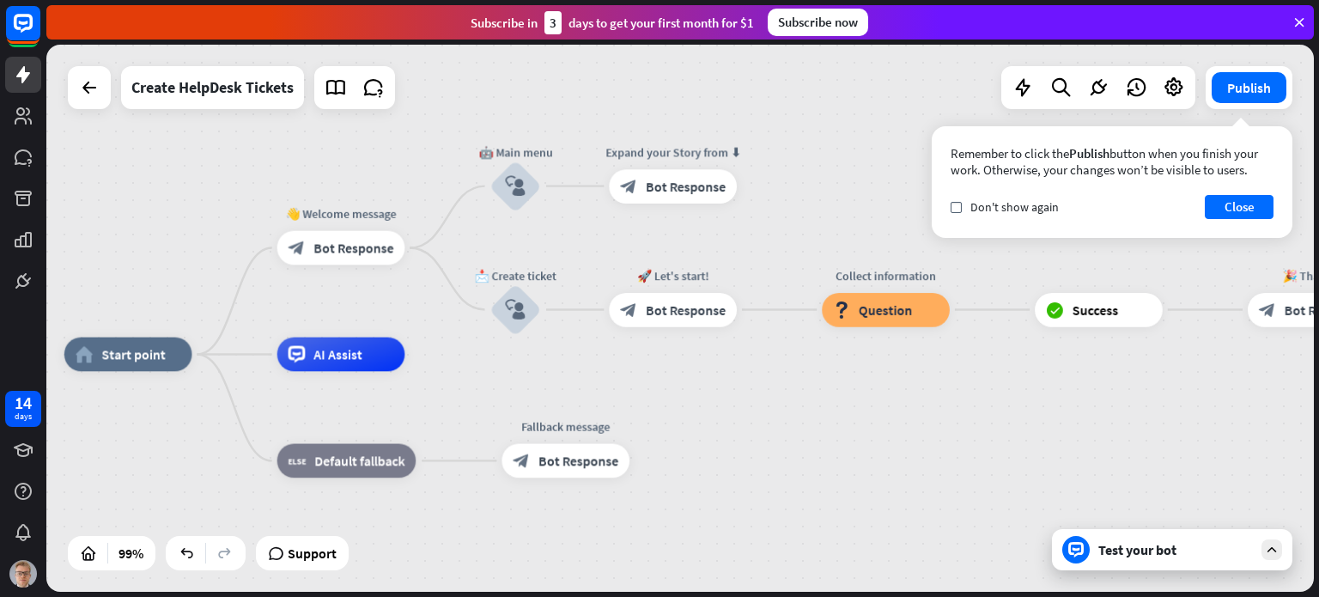
click at [1220, 557] on div "Test your bot" at bounding box center [1175, 549] width 155 height 17
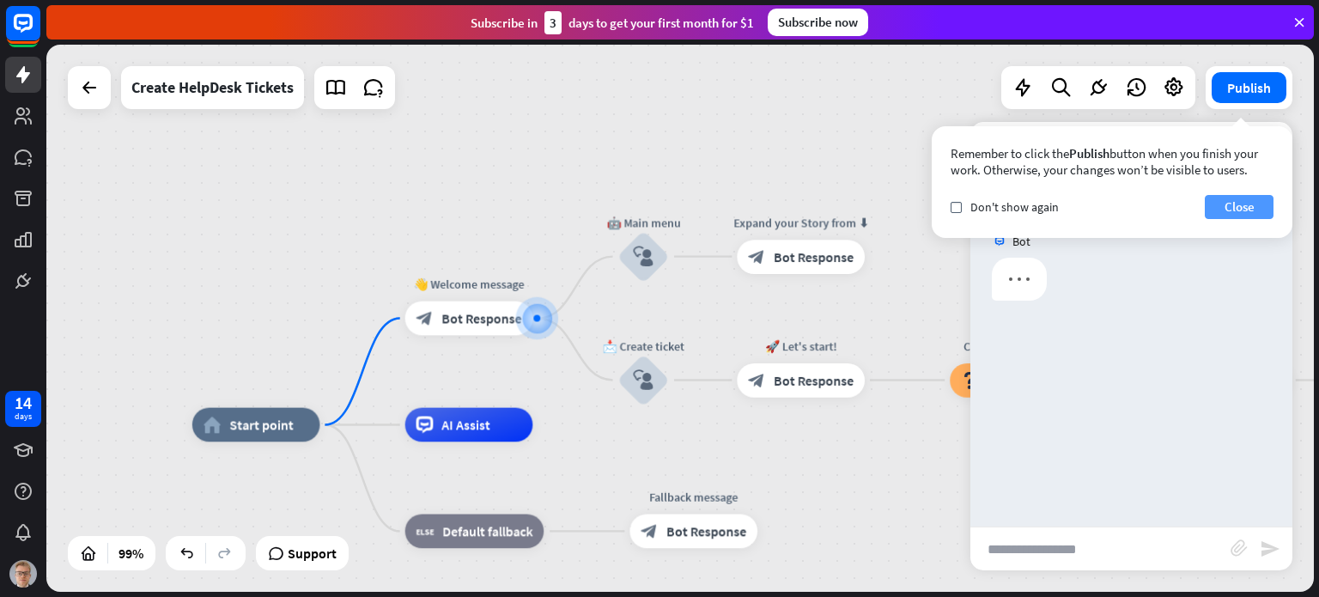
click at [1249, 204] on button "Close" at bounding box center [1239, 207] width 69 height 24
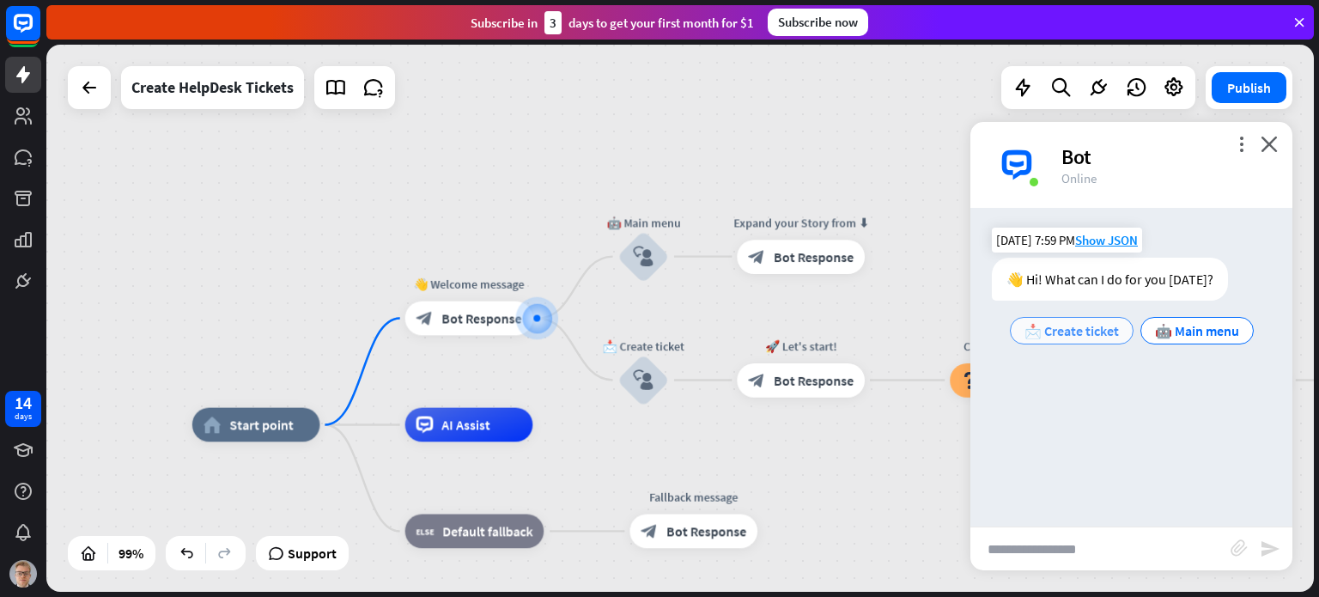
click at [1063, 329] on span "📩 Create ticket" at bounding box center [1072, 330] width 94 height 17
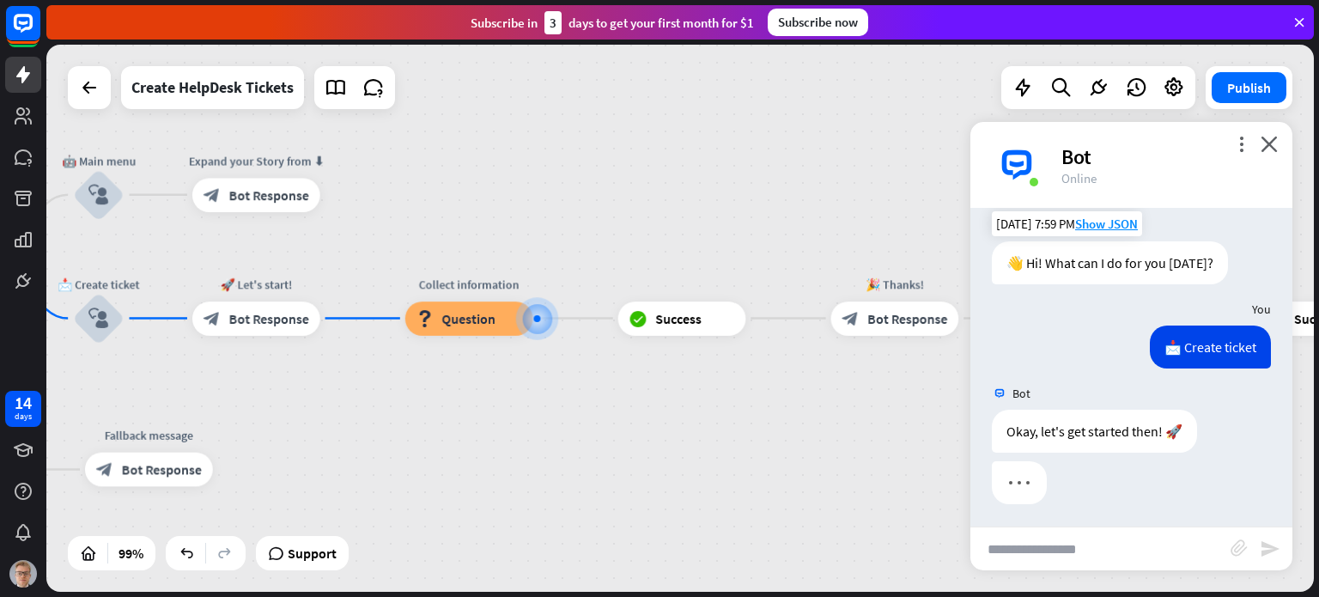
scroll to position [20, 0]
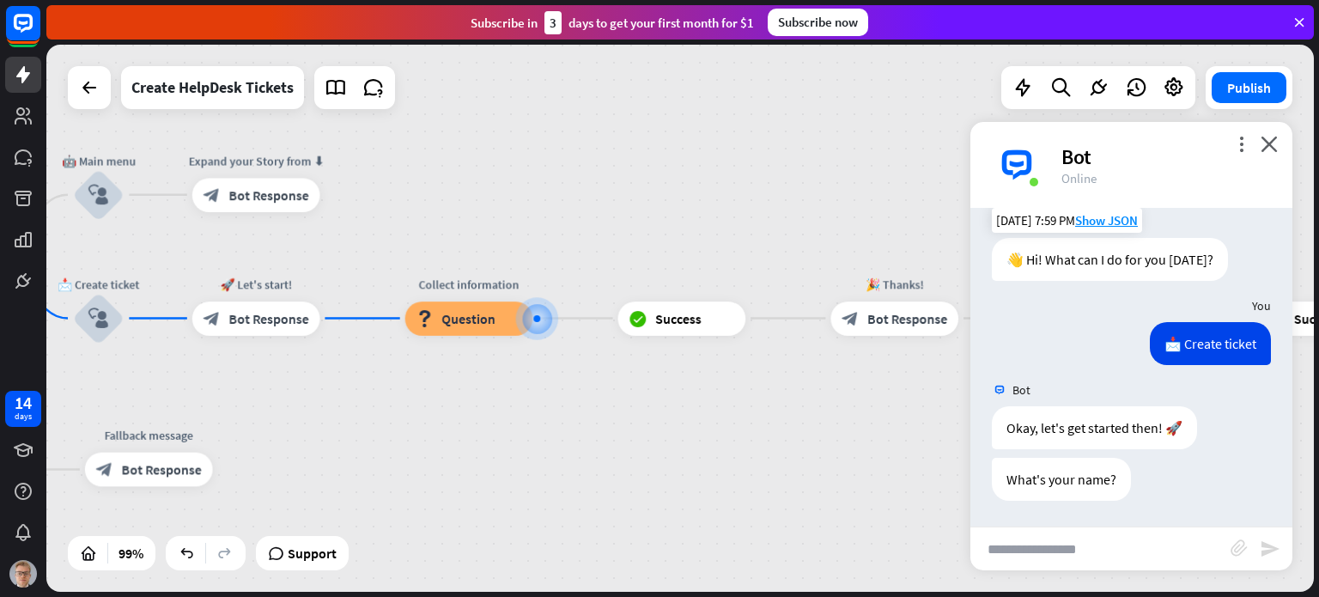
drag, startPoint x: 1041, startPoint y: 551, endPoint x: 1037, endPoint y: 534, distance: 17.7
click at [1037, 534] on input "text" at bounding box center [1100, 548] width 260 height 43
type input "*******"
click at [1275, 550] on icon "send" at bounding box center [1270, 548] width 21 height 21
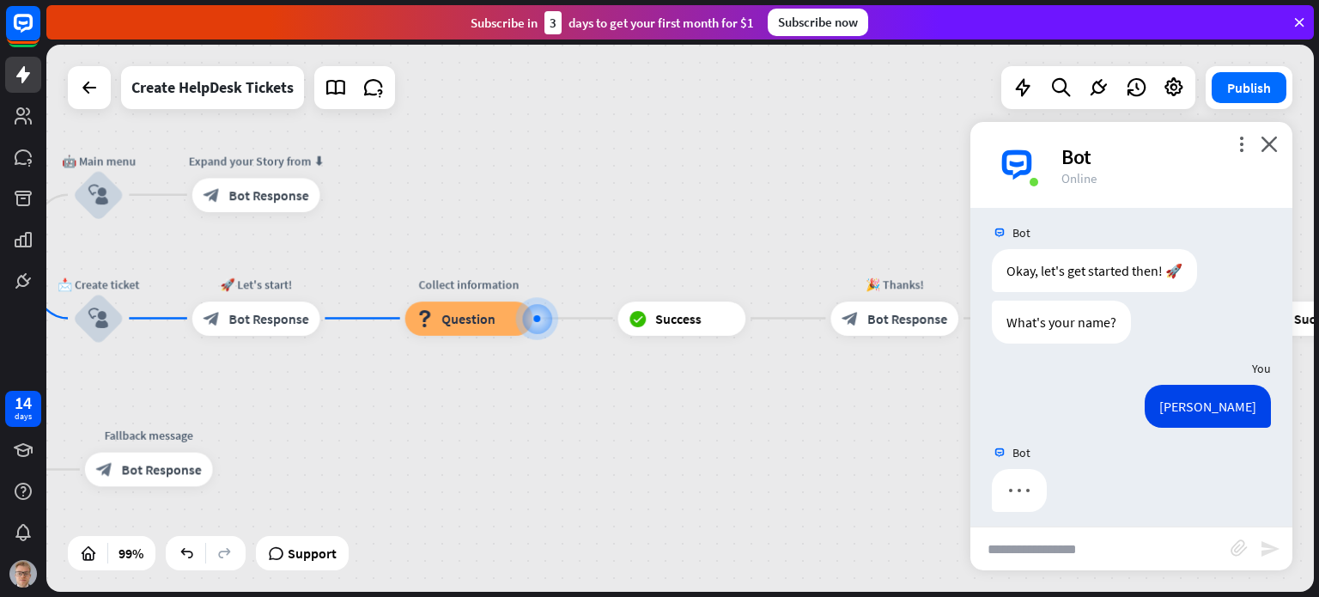
scroll to position [188, 0]
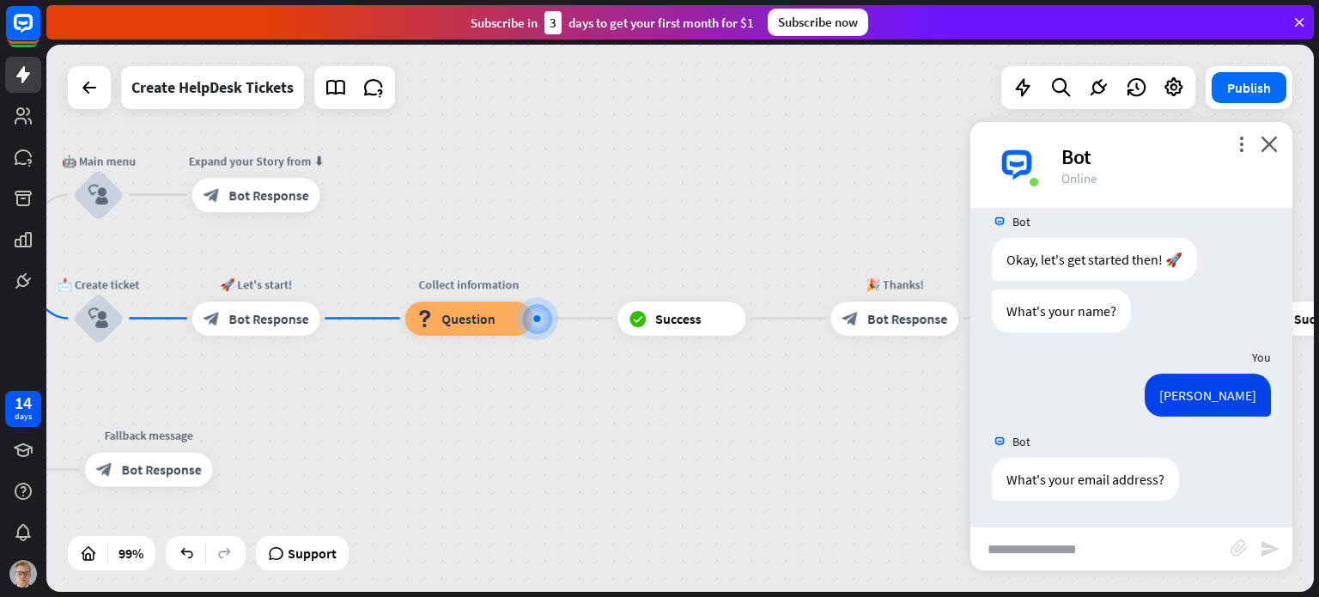
click at [1154, 550] on input "text" at bounding box center [1100, 548] width 260 height 43
click at [1154, 550] on input "**********" at bounding box center [1100, 548] width 260 height 43
type input "**********"
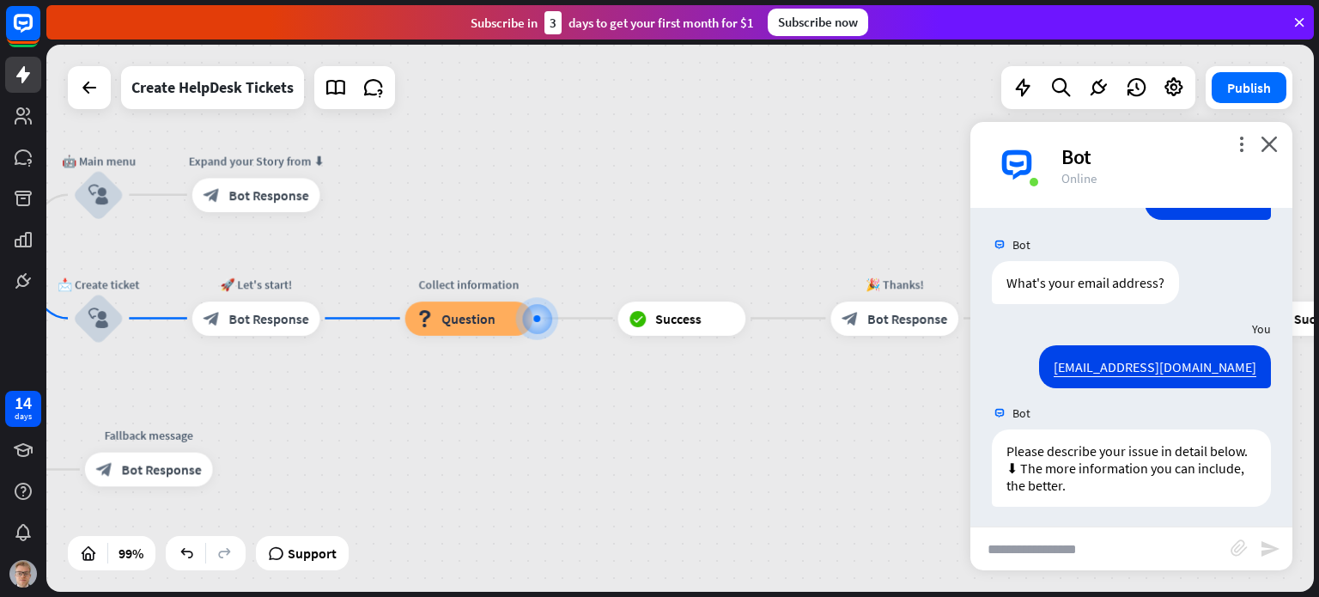
scroll to position [391, 0]
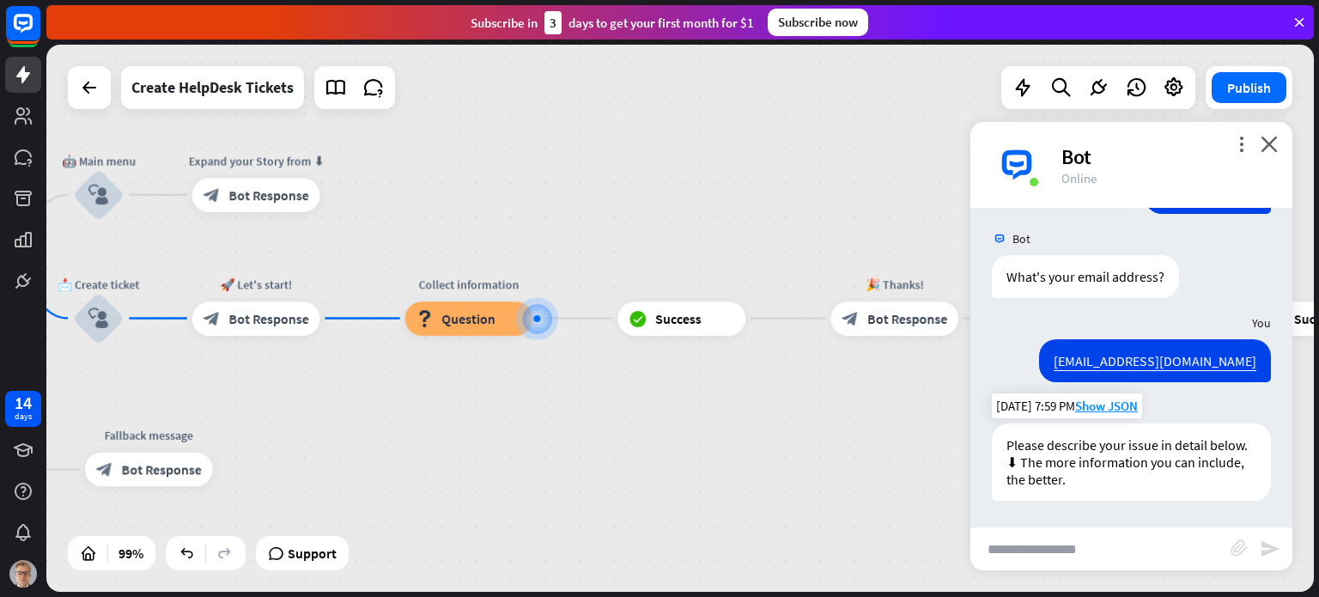
click at [1034, 450] on div "Please describe your issue in detail below. ⬇ The more information you can incl…" at bounding box center [1131, 461] width 279 height 77
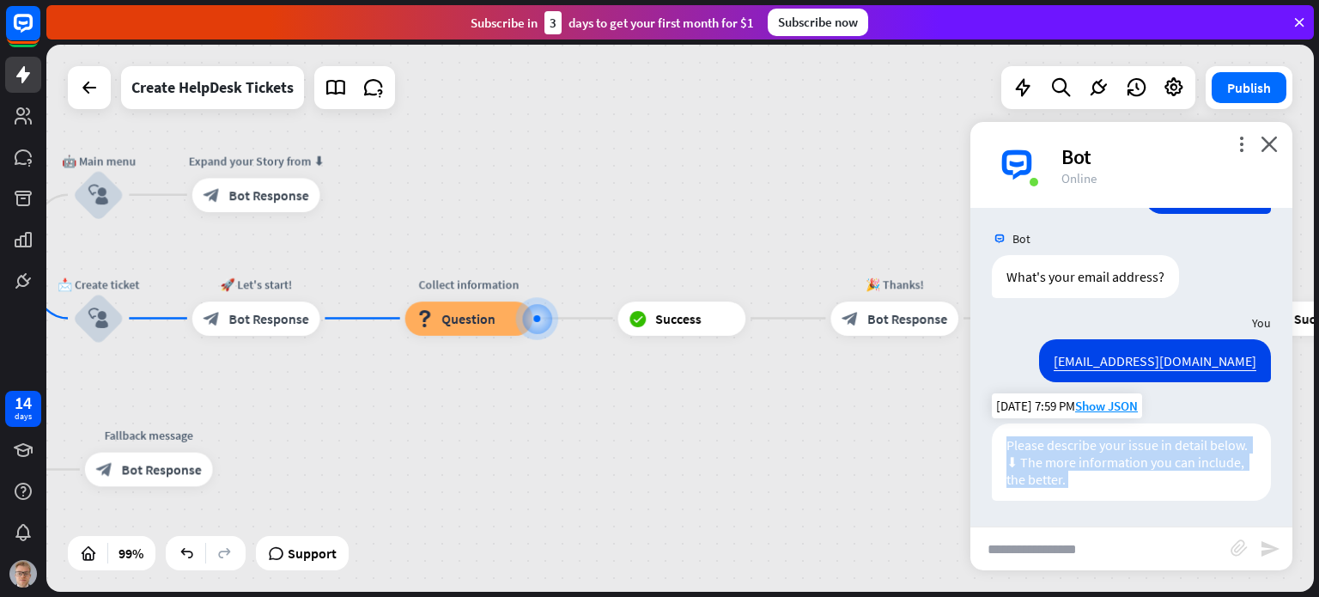
click at [1034, 450] on div "Please describe your issue in detail below. ⬇ The more information you can incl…" at bounding box center [1131, 461] width 279 height 77
click at [1089, 467] on div "Please describe your issue in detail below. ⬇ The more information you can incl…" at bounding box center [1131, 461] width 279 height 77
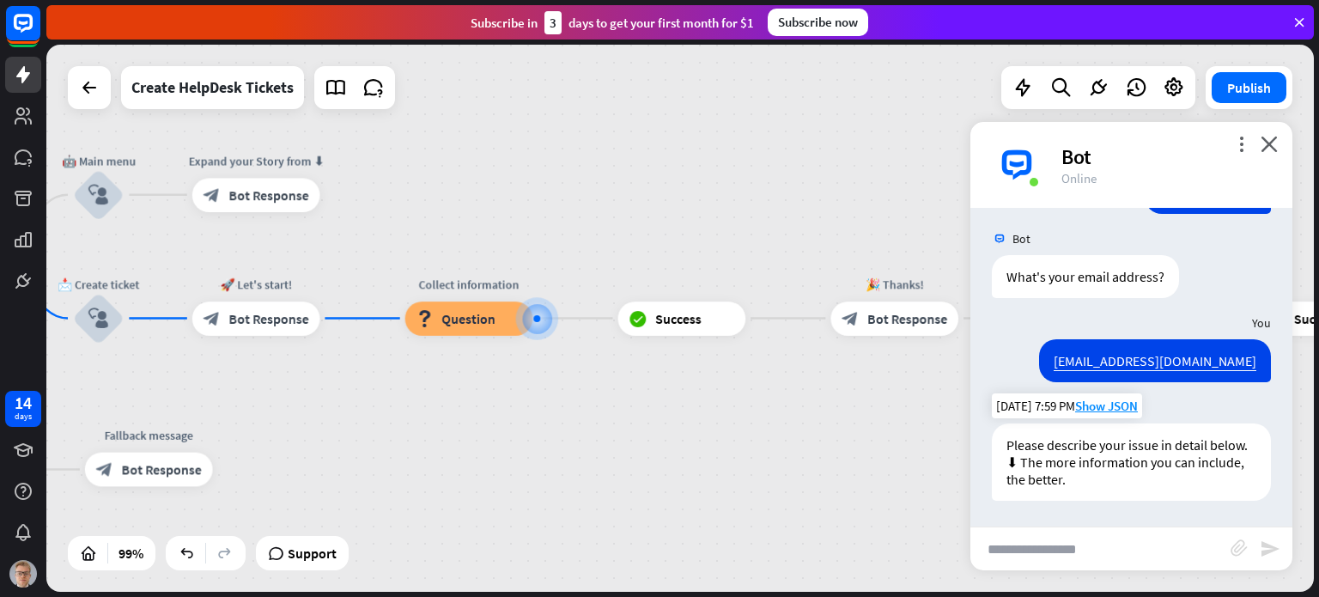
click at [1101, 473] on div "Please describe your issue in detail below. ⬇ The more information you can incl…" at bounding box center [1131, 461] width 279 height 77
click at [1133, 477] on div "Please describe your issue in detail below. ⬇ The more information you can incl…" at bounding box center [1131, 461] width 279 height 77
click at [1097, 459] on div "Please describe your issue in detail below. ⬇ The more information you can incl…" at bounding box center [1131, 461] width 279 height 77
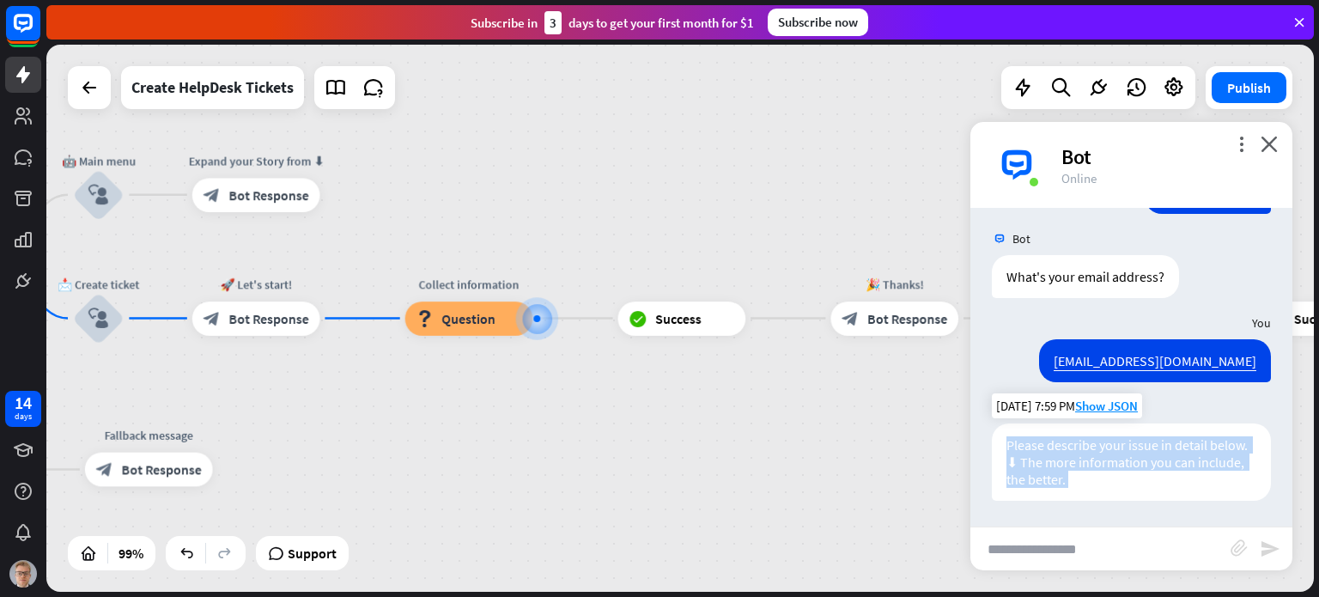
click at [1097, 459] on div "Please describe your issue in detail below. ⬇ The more information you can incl…" at bounding box center [1131, 461] width 279 height 77
type input "**********"
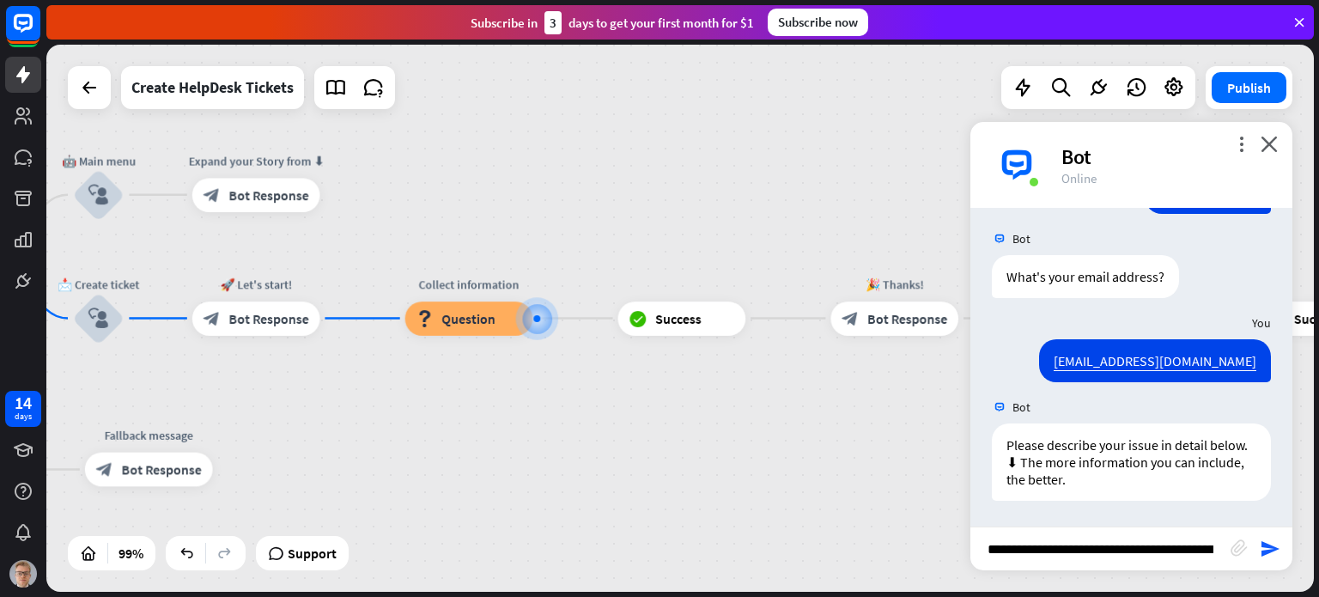
click at [1060, 542] on input "**********" at bounding box center [1100, 548] width 260 height 43
click at [1122, 542] on input "**********" at bounding box center [1100, 548] width 260 height 43
type input "*"
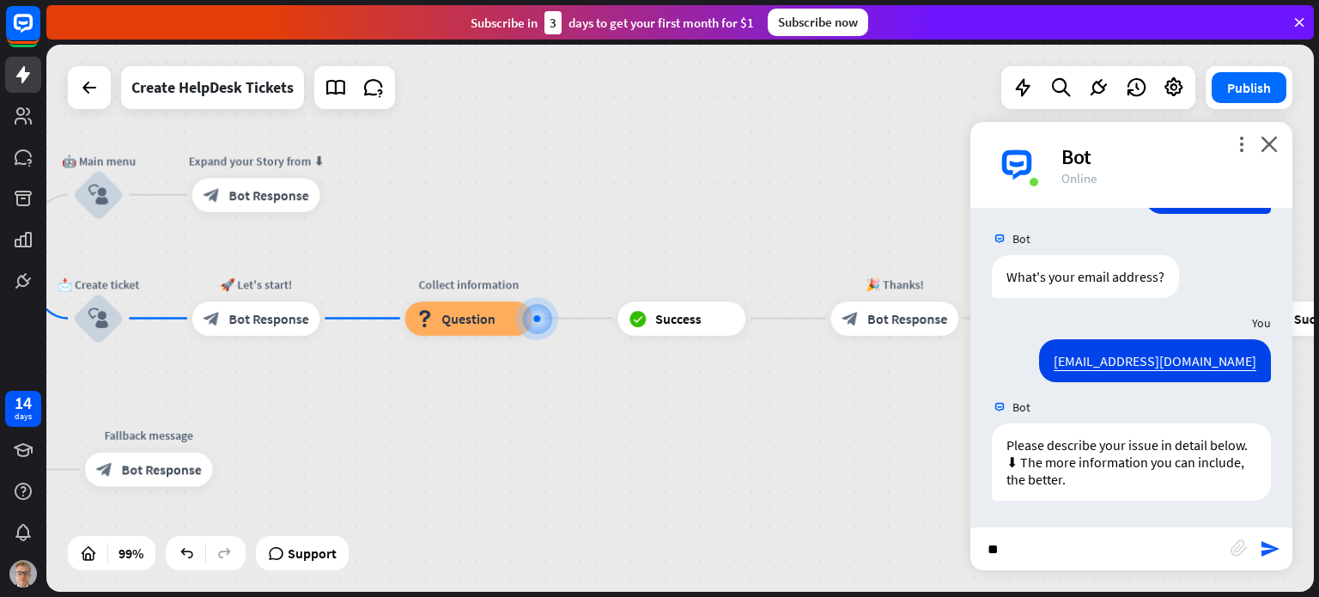
type input "*"
type input "**********"
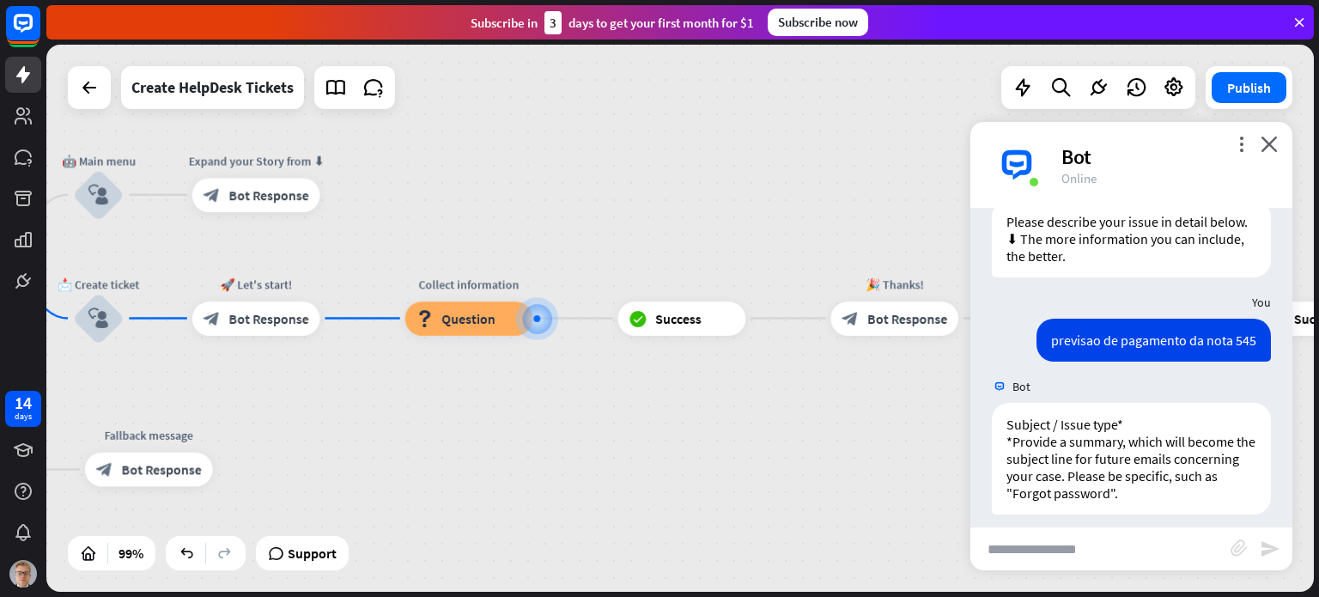
scroll to position [628, 0]
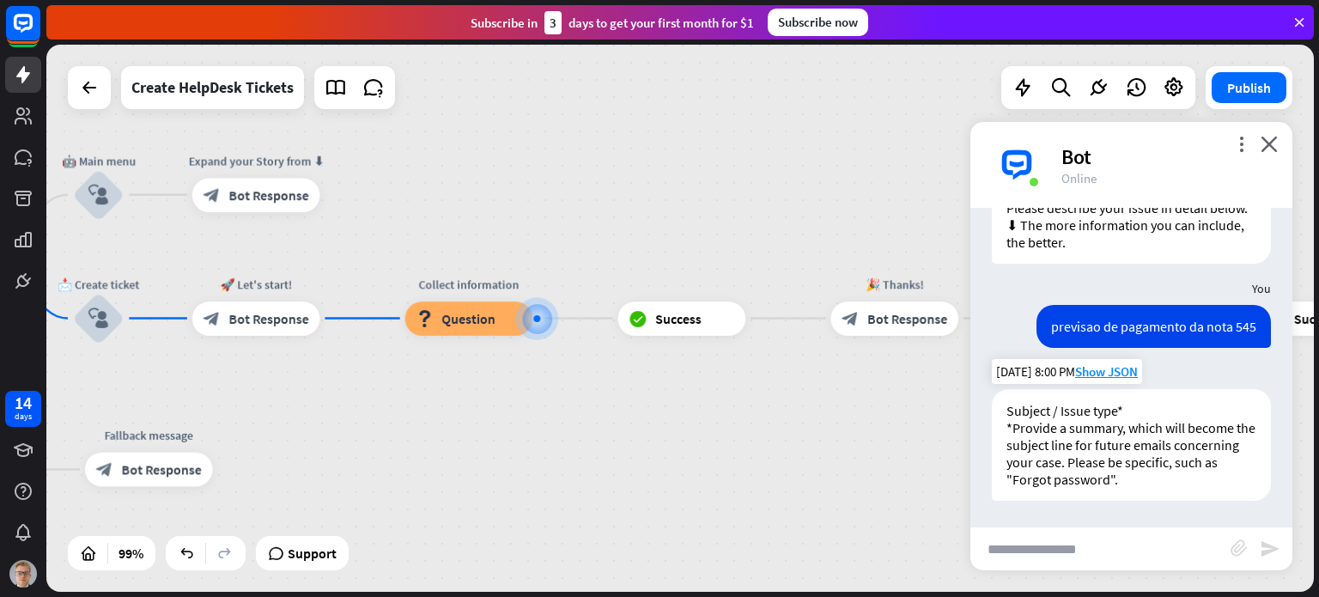
drag, startPoint x: 1105, startPoint y: 459, endPoint x: 1137, endPoint y: 474, distance: 35.0
drag, startPoint x: 1137, startPoint y: 474, endPoint x: 1185, endPoint y: 477, distance: 48.2
click at [1185, 477] on div "Subject / Issue type* *Provide a summary, which will become the subject line fo…" at bounding box center [1131, 445] width 279 height 112
click at [1133, 446] on div "Subject / Issue type* *Provide a summary, which will become the subject line fo…" at bounding box center [1131, 445] width 279 height 112
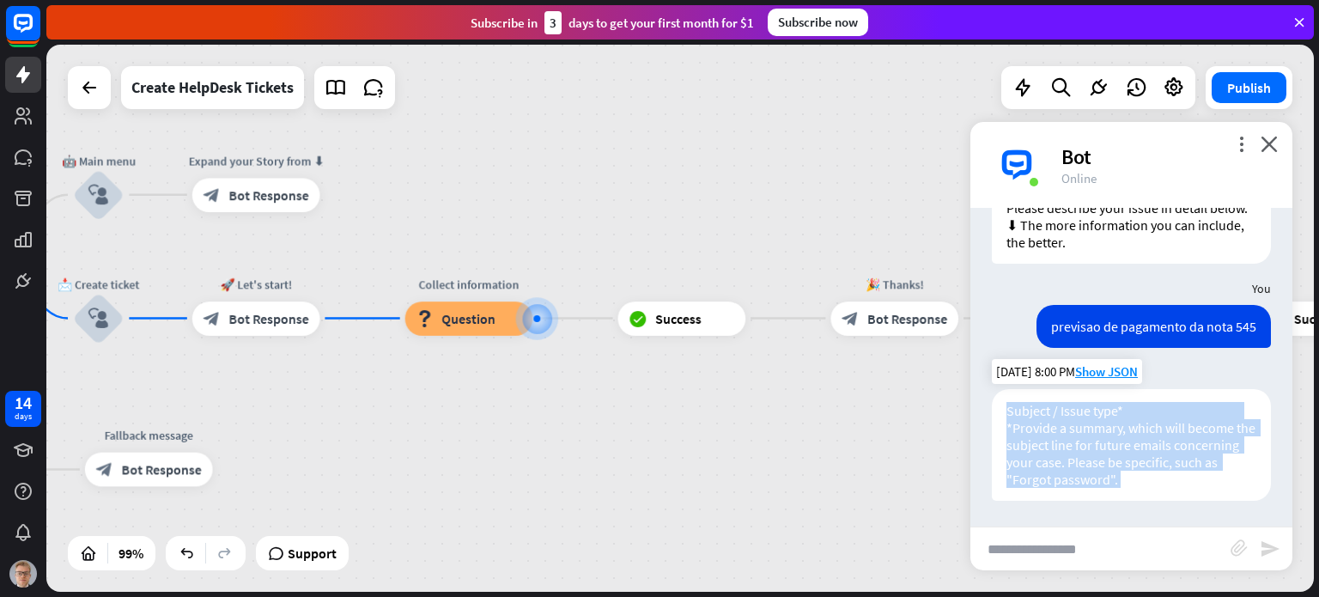
click at [1133, 446] on div "Subject / Issue type* *Provide a summary, which will become the subject line fo…" at bounding box center [1131, 445] width 279 height 112
click at [1171, 437] on div "Subject / Issue type* *Provide a summary, which will become the subject line fo…" at bounding box center [1131, 445] width 279 height 112
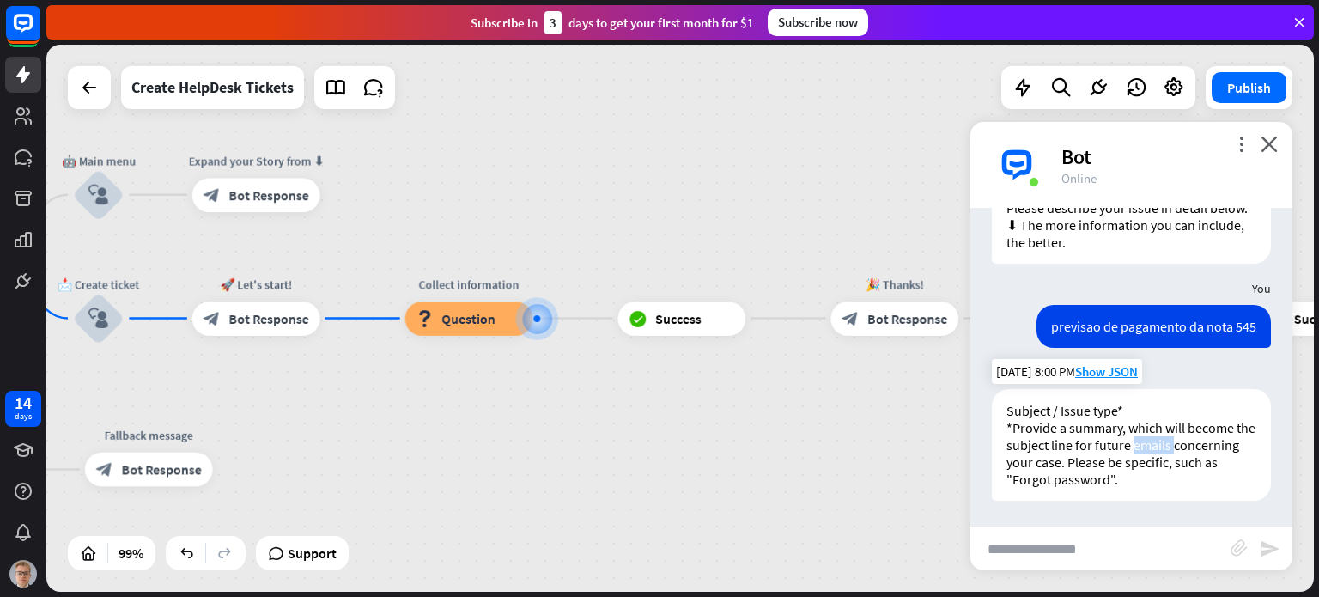
click at [1171, 437] on div "Subject / Issue type* *Provide a summary, which will become the subject line fo…" at bounding box center [1131, 445] width 279 height 112
click at [1275, 136] on icon "close" at bounding box center [1269, 144] width 17 height 16
